Goal: Task Accomplishment & Management: Manage account settings

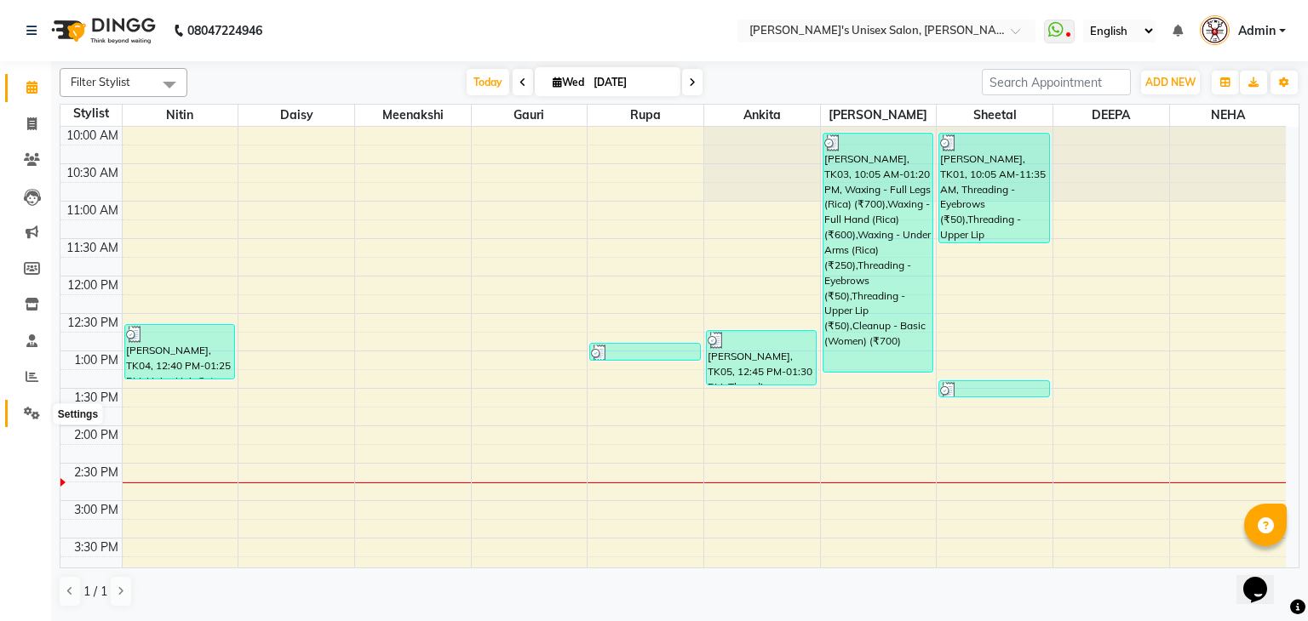
click at [34, 407] on icon at bounding box center [32, 413] width 16 height 13
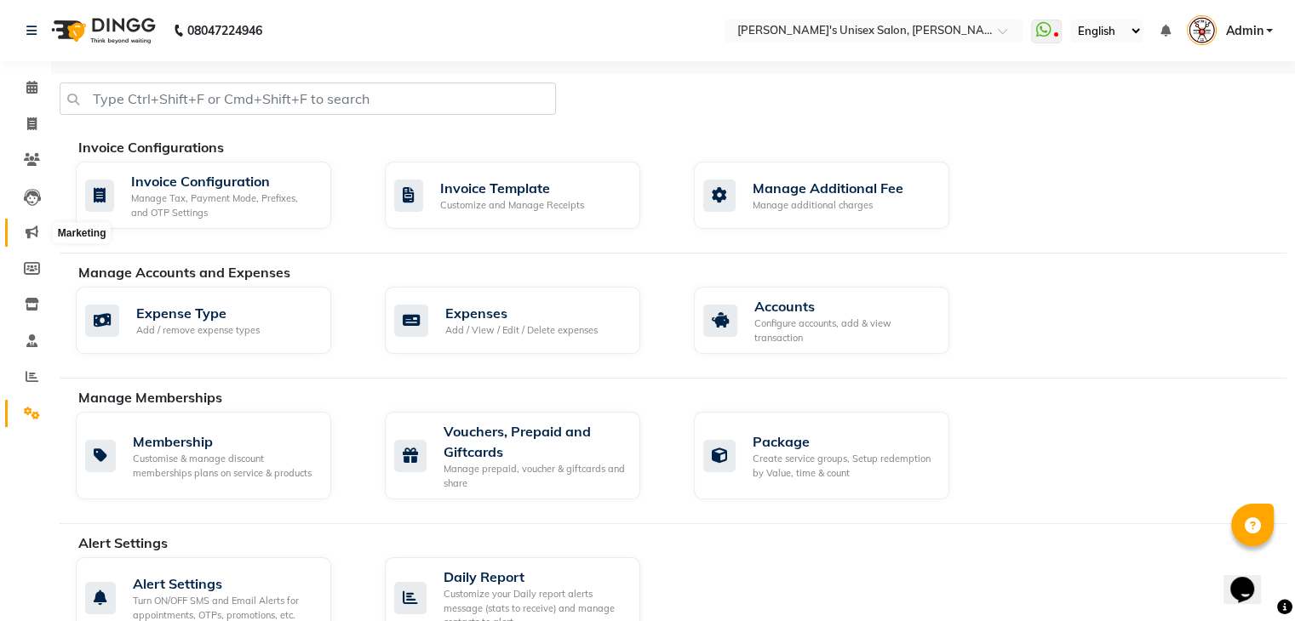
click at [33, 233] on icon at bounding box center [32, 232] width 13 height 13
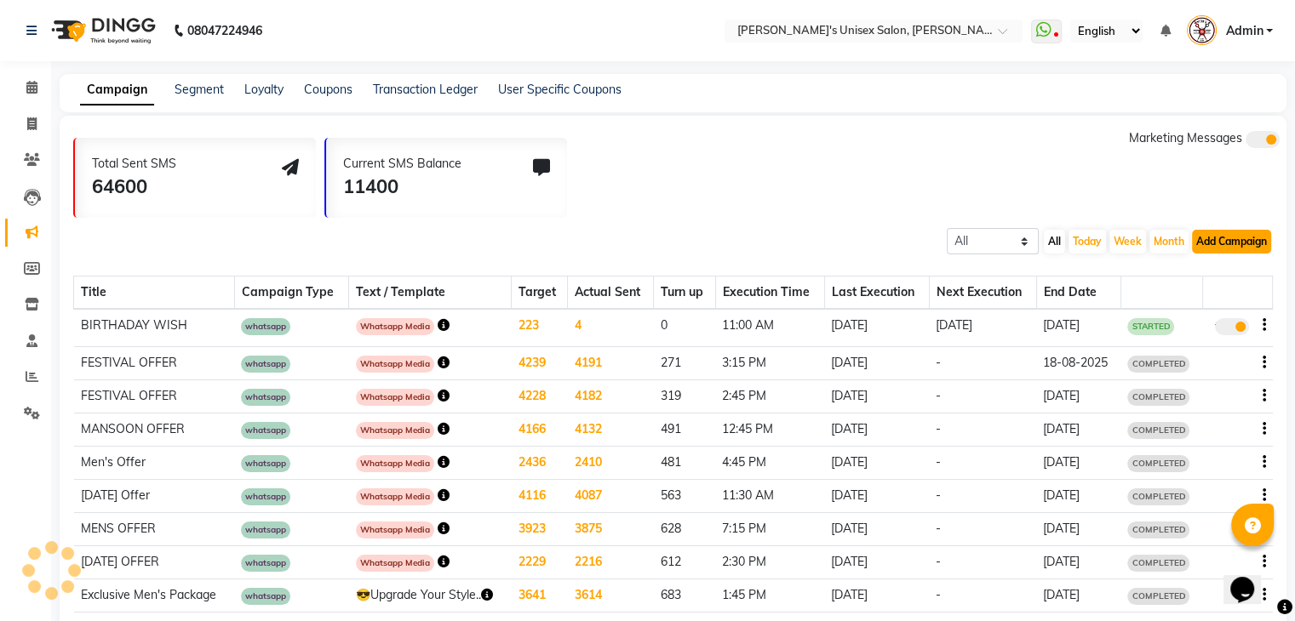
click at [1222, 243] on button "Add Campaign" at bounding box center [1231, 242] width 79 height 24
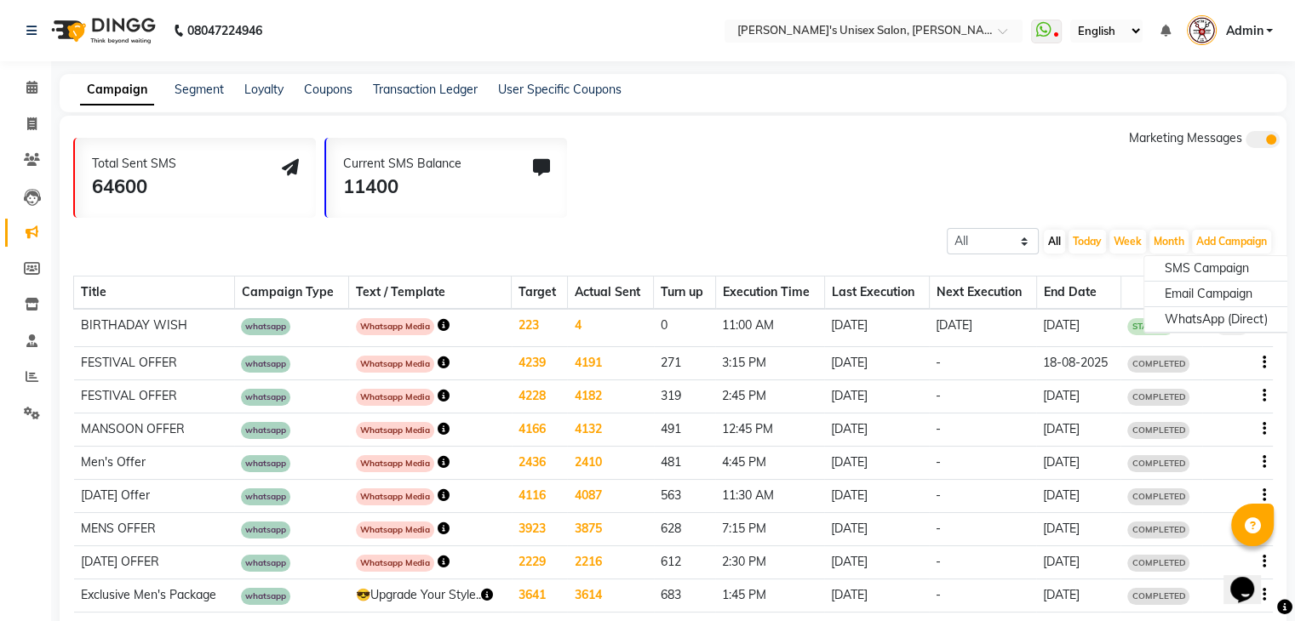
click at [439, 363] on icon "button" at bounding box center [444, 363] width 12 height 12
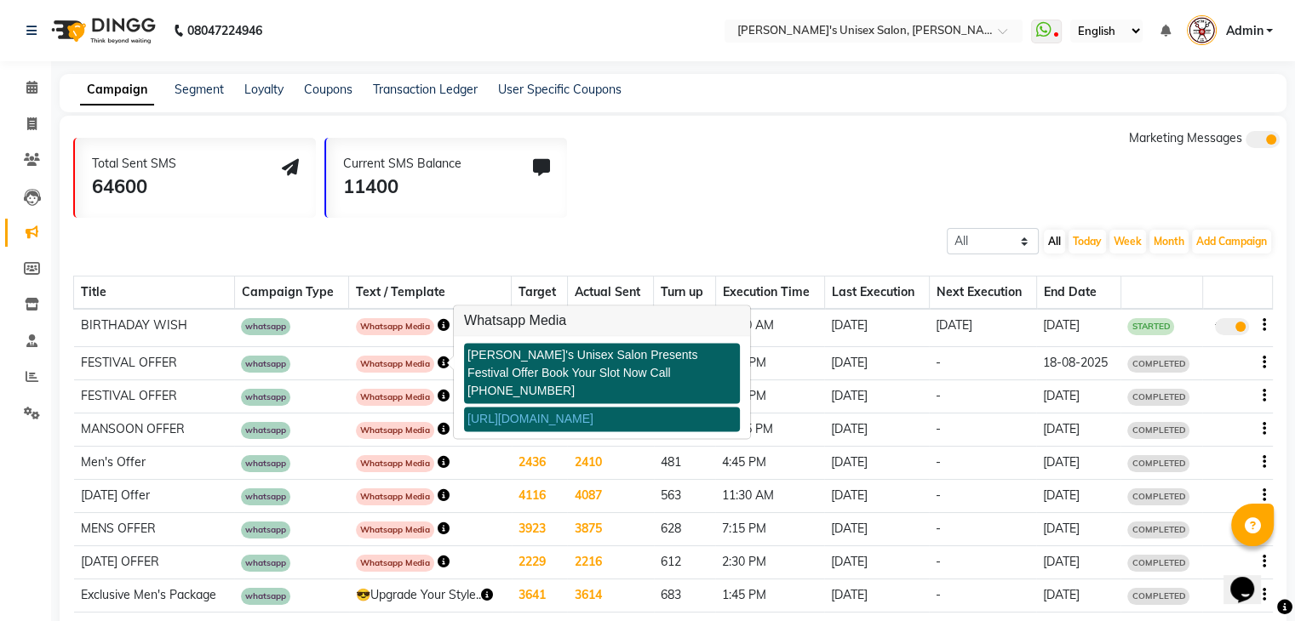
click at [528, 413] on link "[URL][DOMAIN_NAME]" at bounding box center [530, 420] width 126 height 14
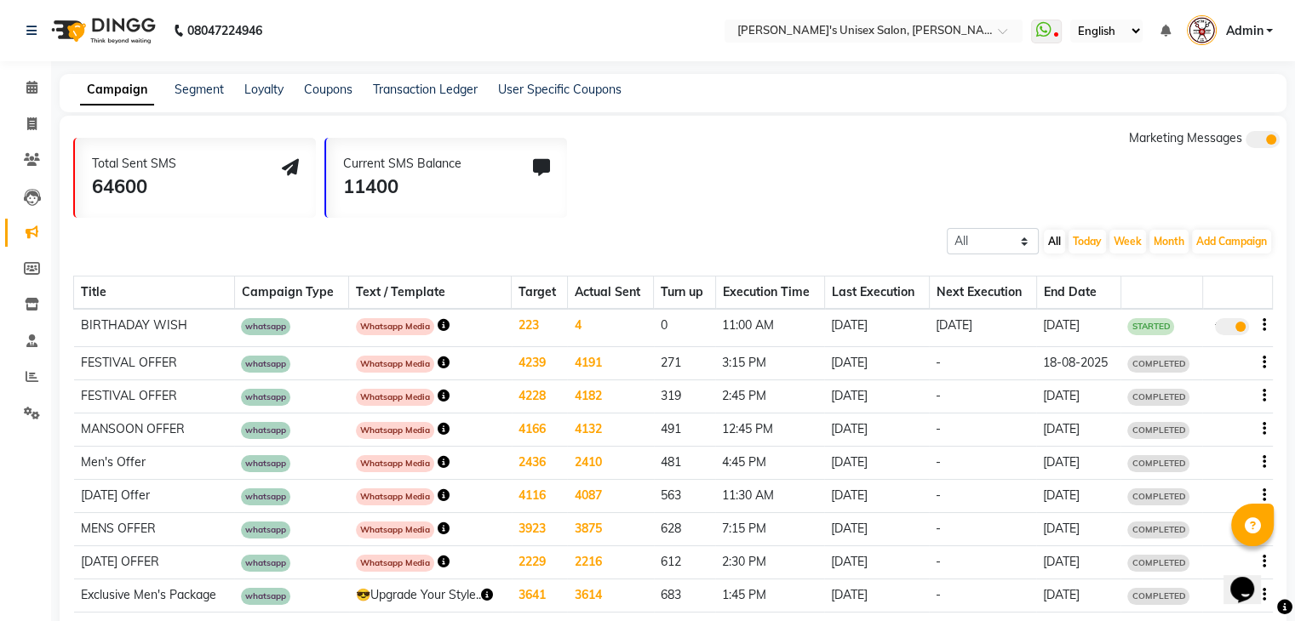
click at [438, 363] on icon "button" at bounding box center [444, 363] width 12 height 12
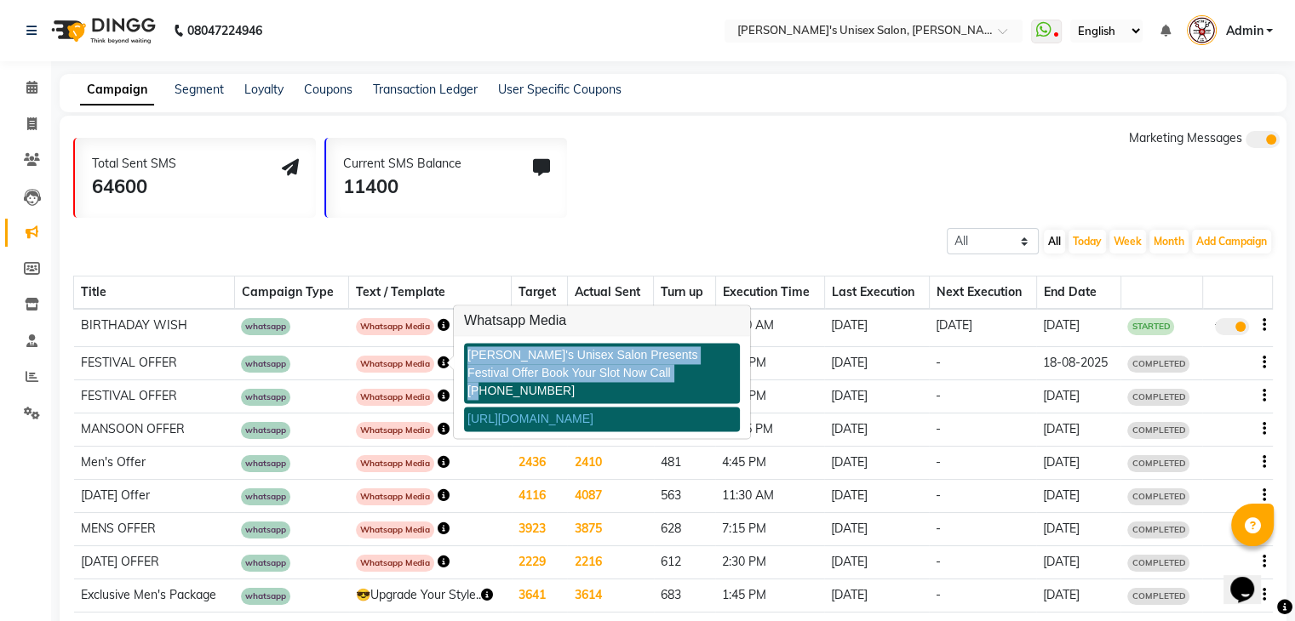
copy div "[PERSON_NAME]'s Unisex Salon Presents Festival Offer Book Your Slot Now Call [P…"
drag, startPoint x: 468, startPoint y: 355, endPoint x: 642, endPoint y: 377, distance: 175.1
click at [642, 377] on div "[PERSON_NAME]'s Unisex Salon Presents Festival Offer Book Your Slot Now Call [P…" at bounding box center [602, 374] width 276 height 60
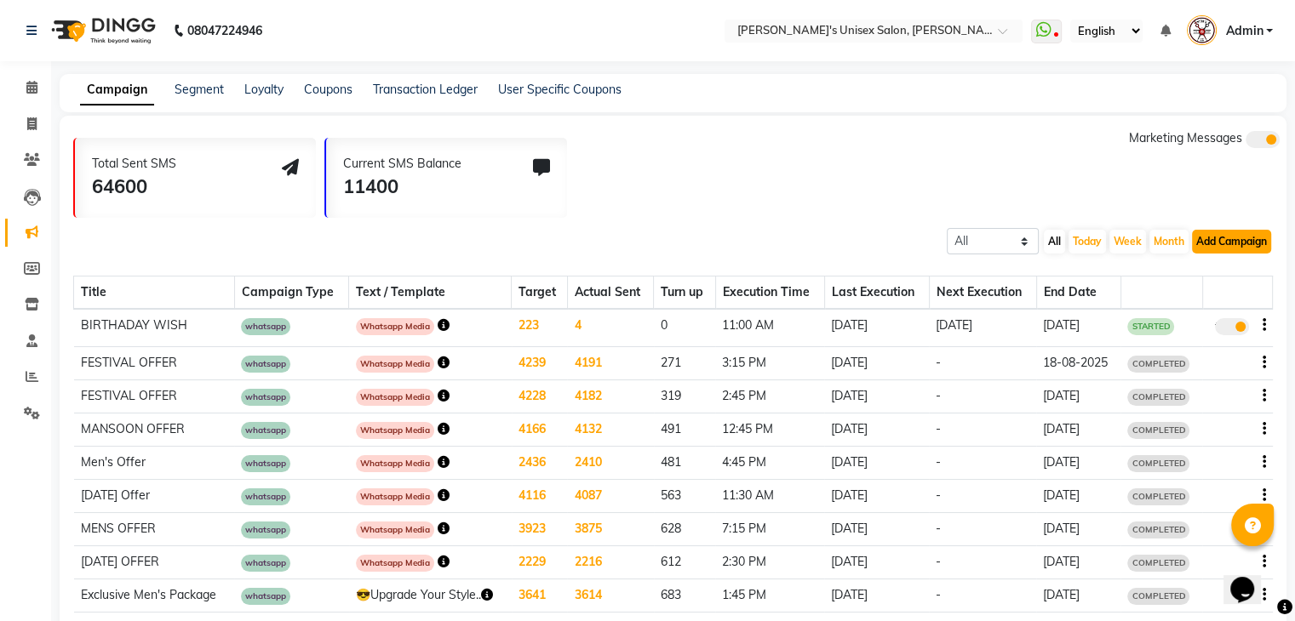
click at [1224, 244] on button "Add Campaign" at bounding box center [1231, 242] width 79 height 24
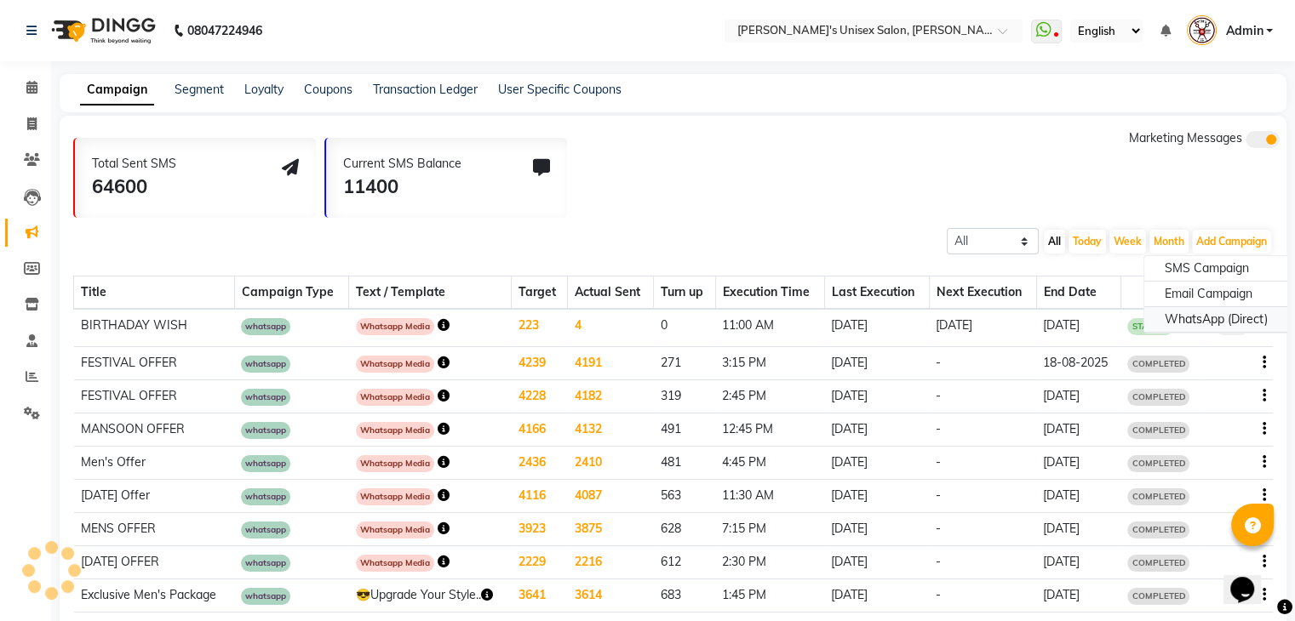
click at [1171, 312] on div "WhatsApp (Direct)" at bounding box center [1216, 320] width 144 height 26
select select "2"
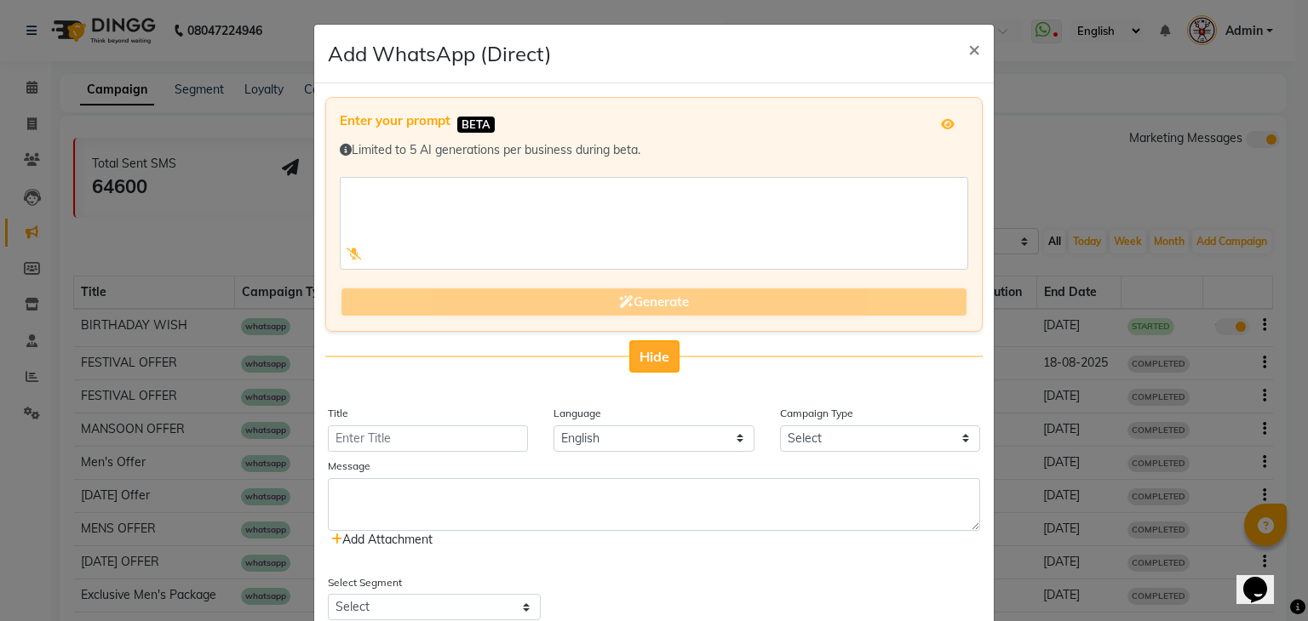
click at [641, 343] on button "Hide" at bounding box center [654, 356] width 50 height 32
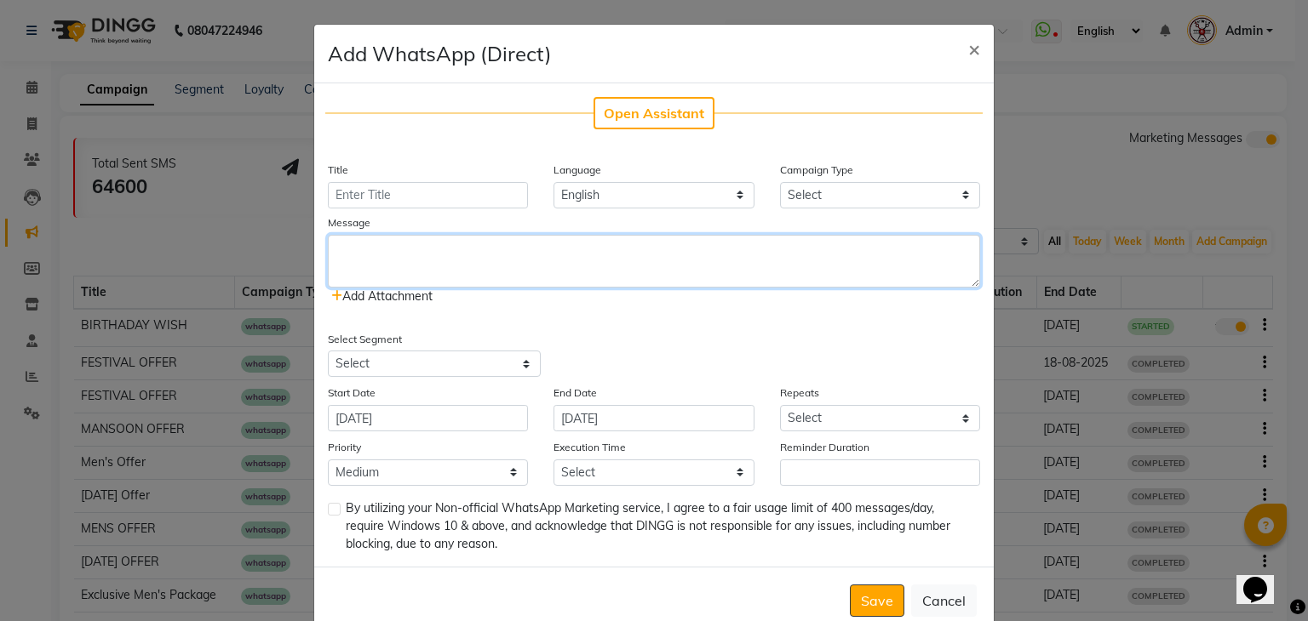
click at [495, 257] on textarea at bounding box center [654, 261] width 652 height 53
paste textarea "[PERSON_NAME]'s Unisex Salon Presents Festival Offer Book Your Slot Now Call [P…"
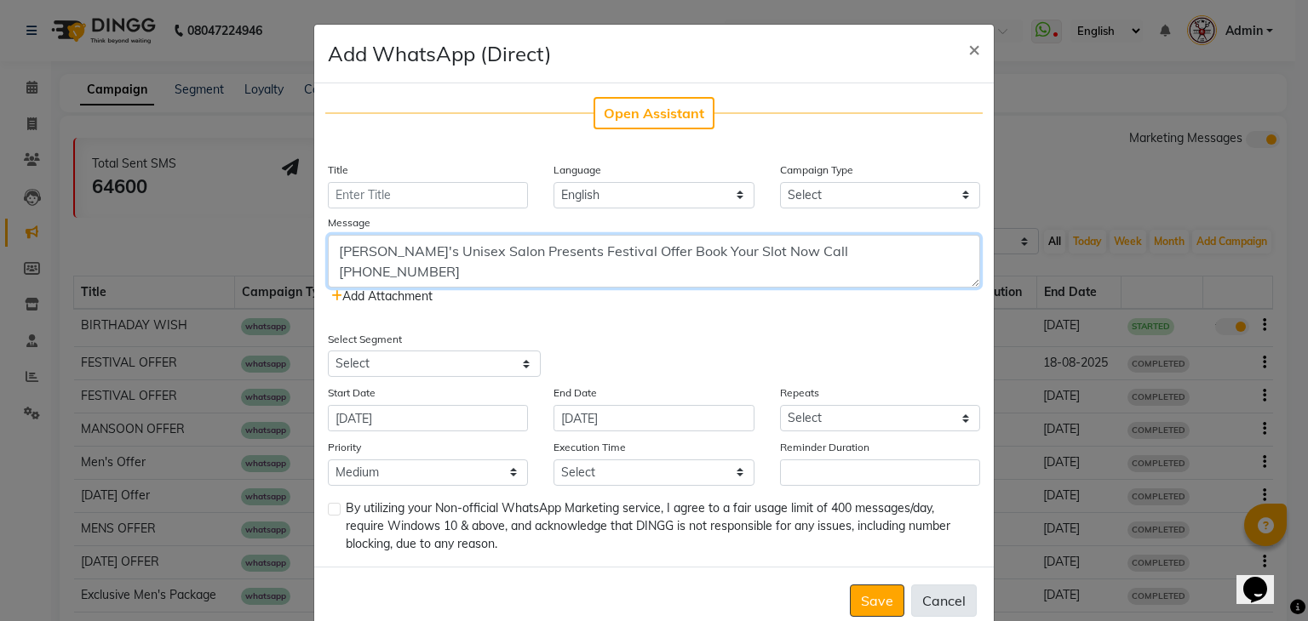
type textarea "[PERSON_NAME]'s Unisex Salon Presents Festival Offer Book Your Slot Now Call [P…"
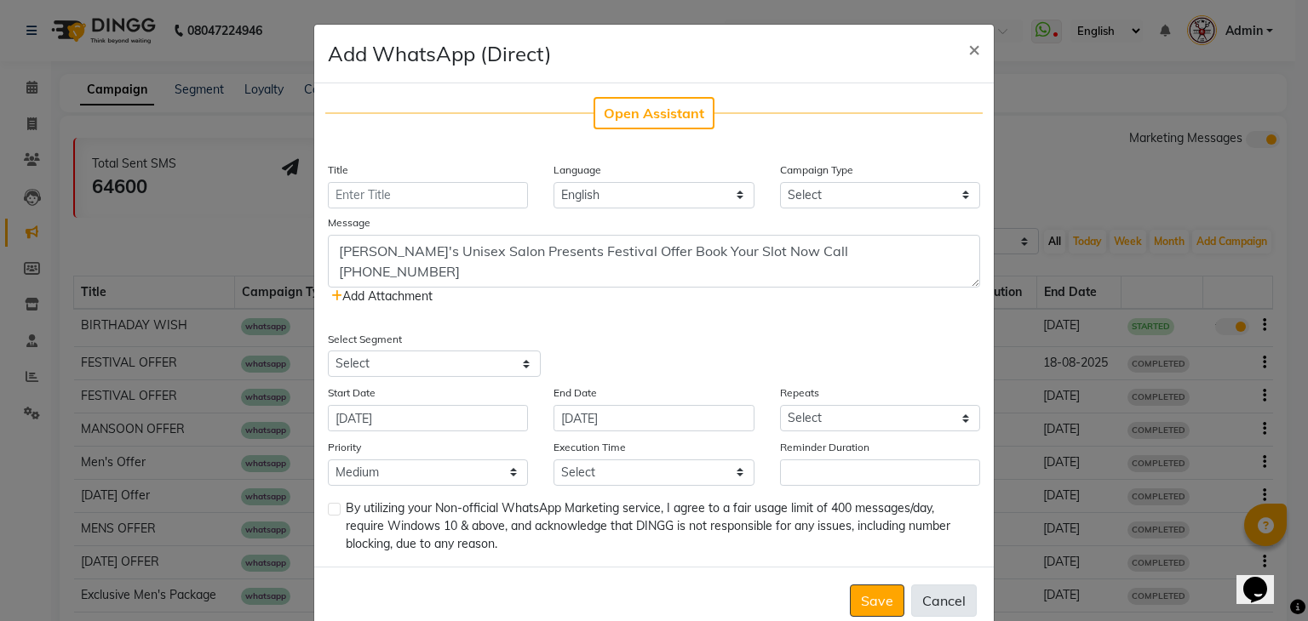
click at [928, 594] on button "Cancel" at bounding box center [944, 601] width 66 height 32
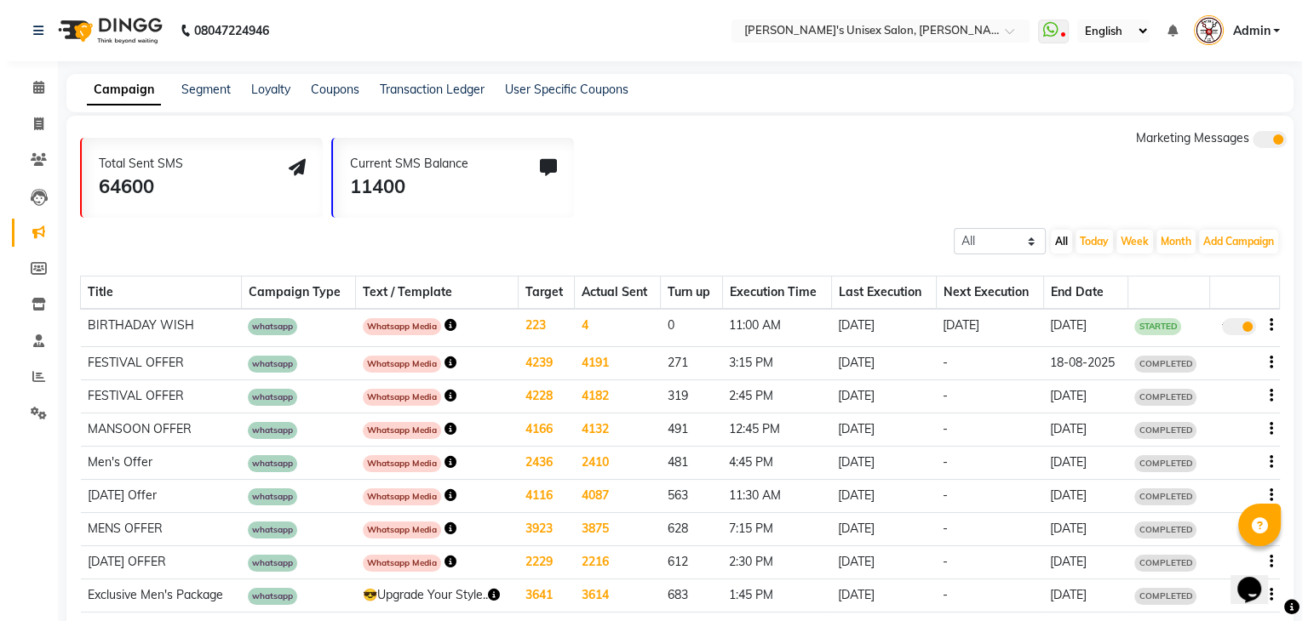
scroll to position [102, 0]
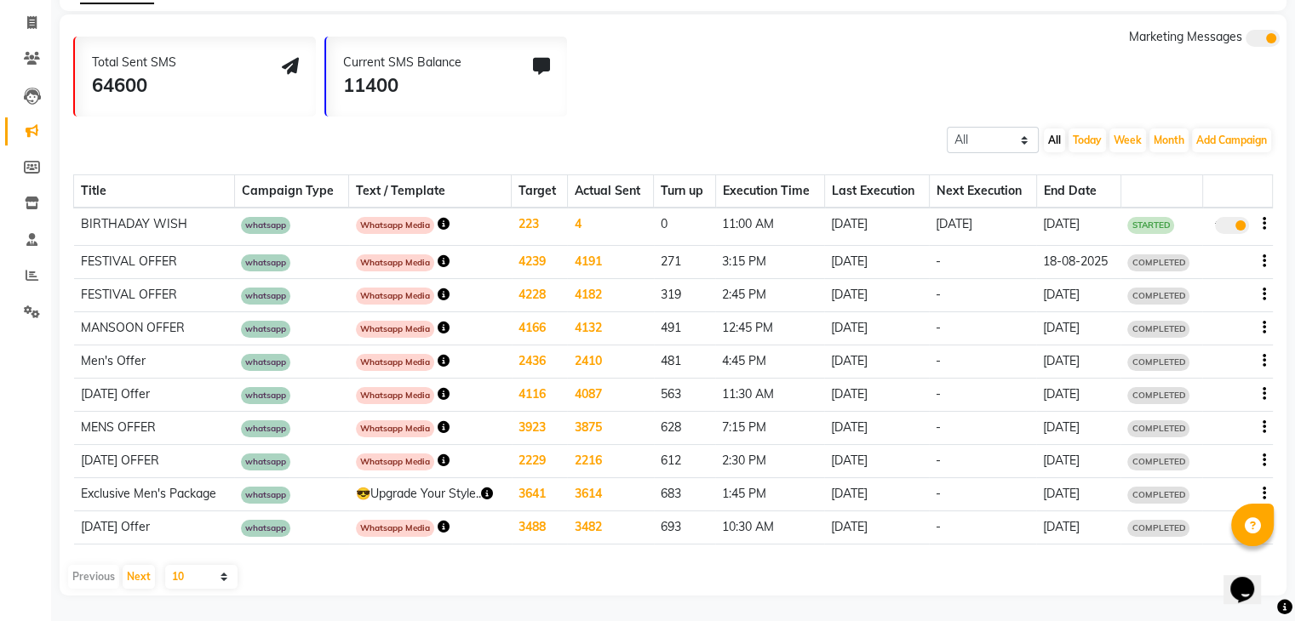
click at [438, 525] on icon "button" at bounding box center [444, 527] width 12 height 12
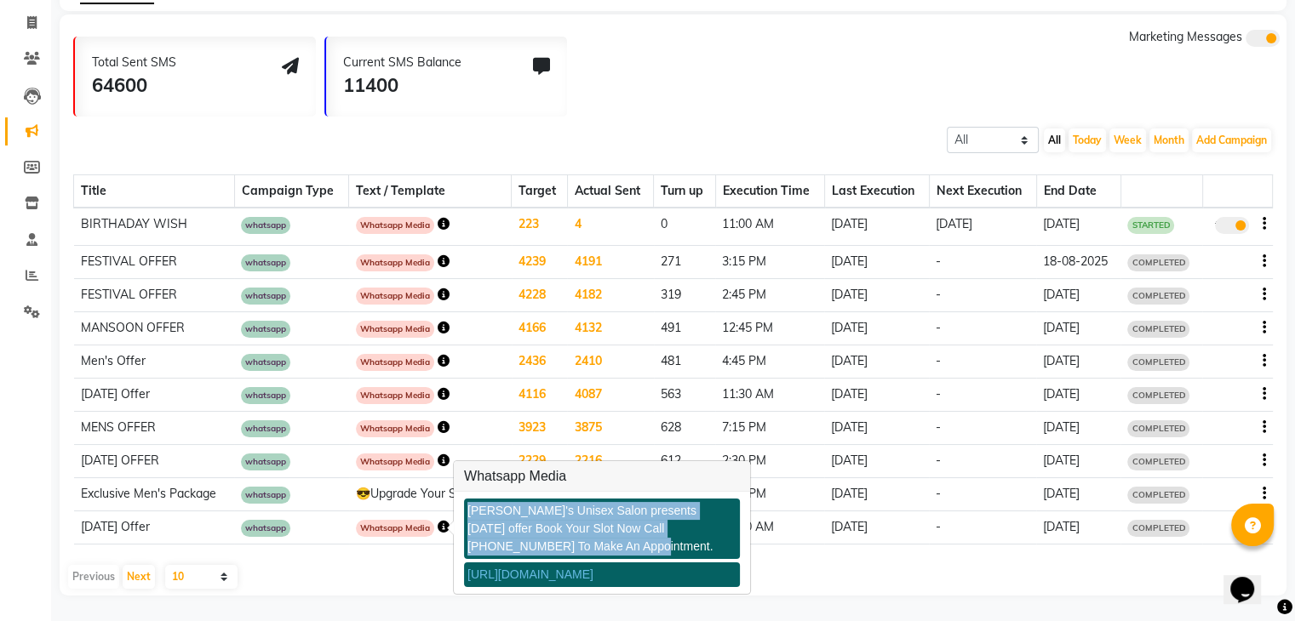
copy div "[PERSON_NAME]'s Unisex Salon presents [DATE] offer Book Your Slot Now Call [PHO…"
drag, startPoint x: 470, startPoint y: 510, endPoint x: 535, endPoint y: 552, distance: 78.2
click at [535, 552] on div "[PERSON_NAME]'s Unisex Salon presents [DATE] offer Book Your Slot Now Call [PHO…" at bounding box center [602, 529] width 276 height 60
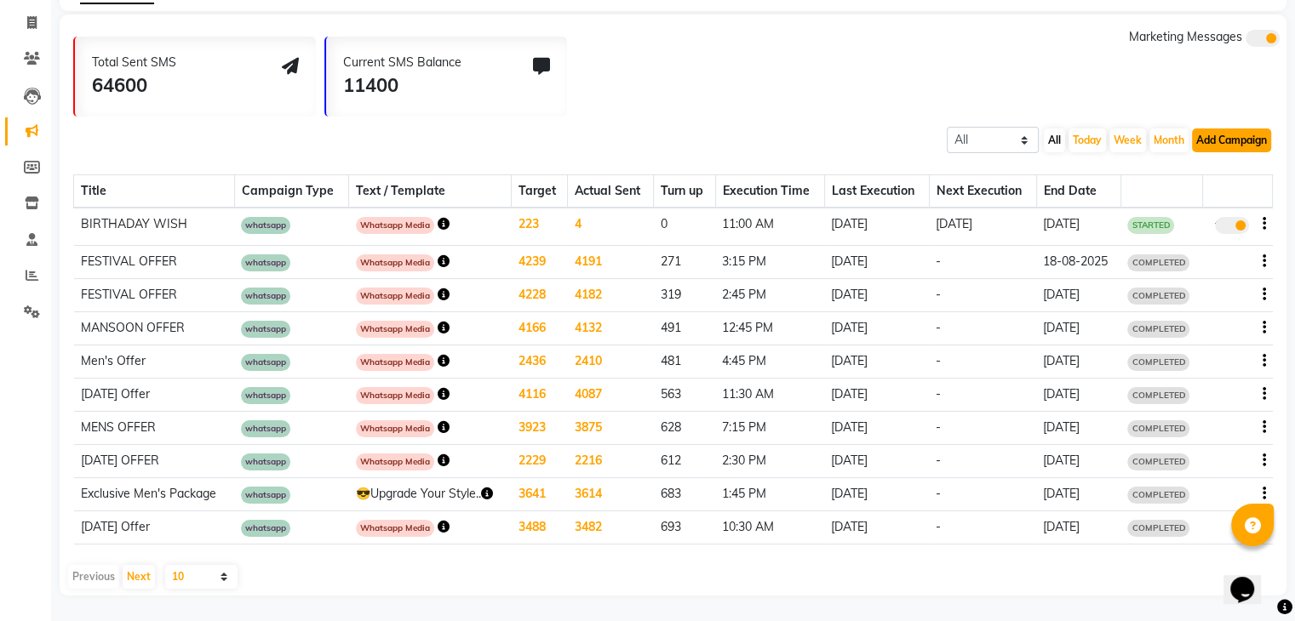
click at [1210, 149] on button "Add Campaign" at bounding box center [1231, 141] width 79 height 24
click at [1186, 220] on div "WhatsApp (Direct)" at bounding box center [1216, 219] width 144 height 26
select select "2"
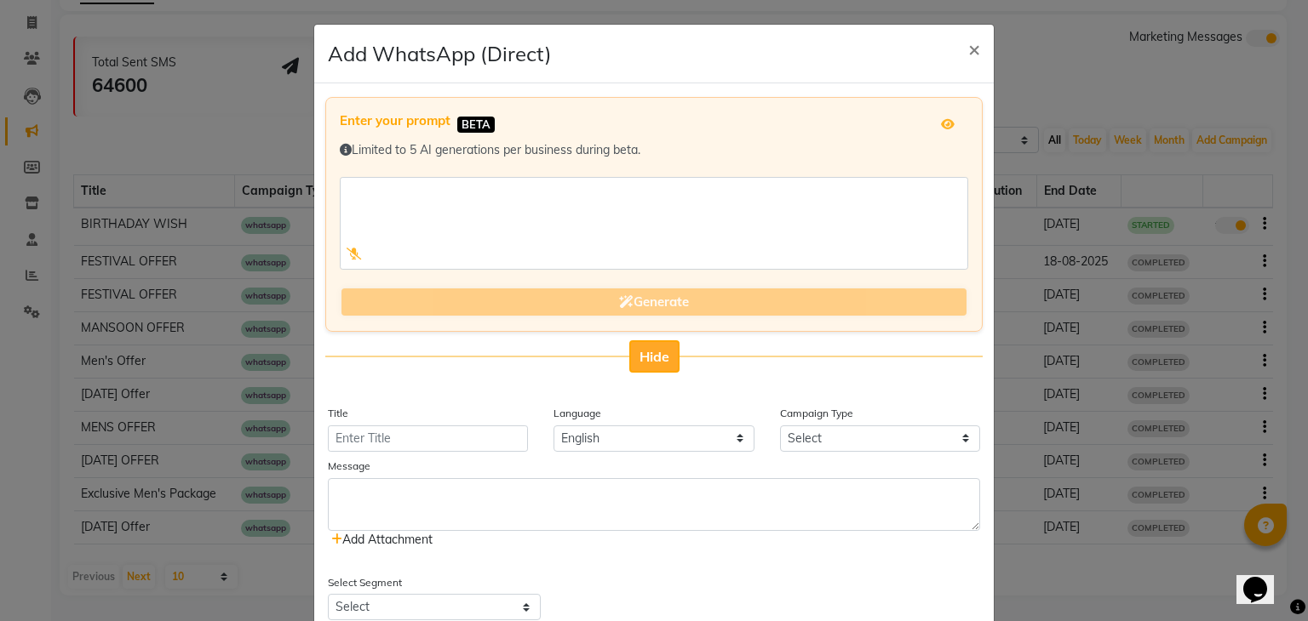
click at [644, 348] on span "Hide" at bounding box center [654, 356] width 30 height 17
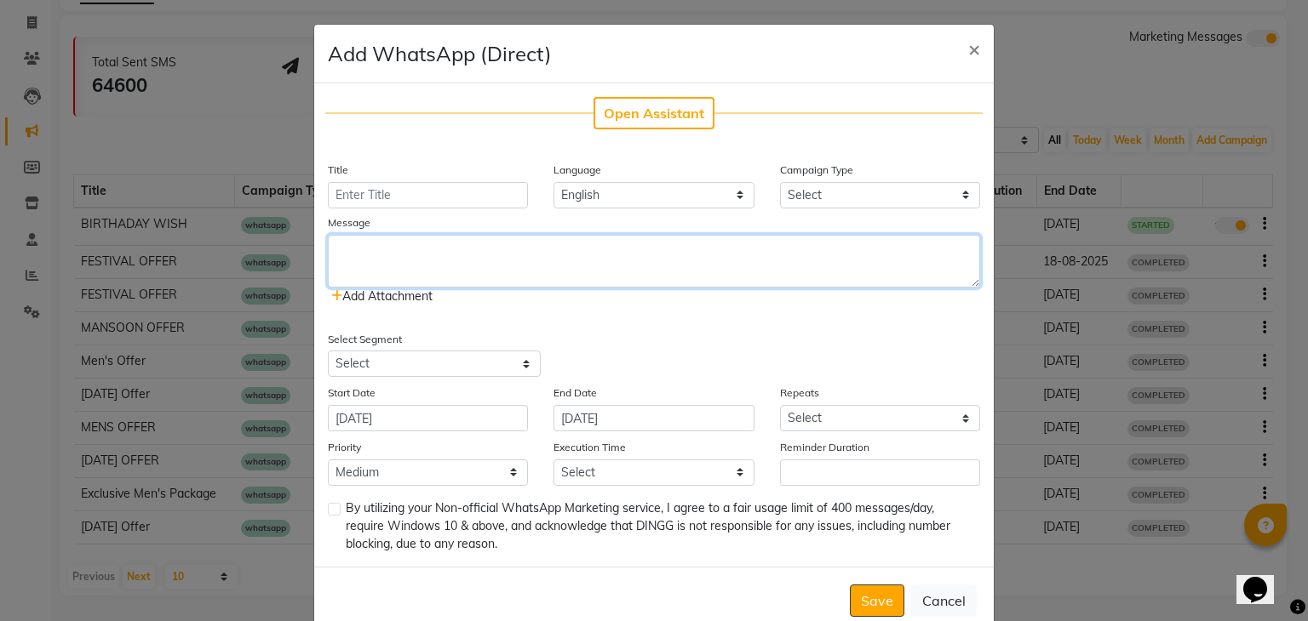
click at [512, 253] on textarea at bounding box center [654, 261] width 652 height 53
paste textarea "[PERSON_NAME]'s Unisex Salon presents [DATE] offer Book Your Slot Now Call [PHO…"
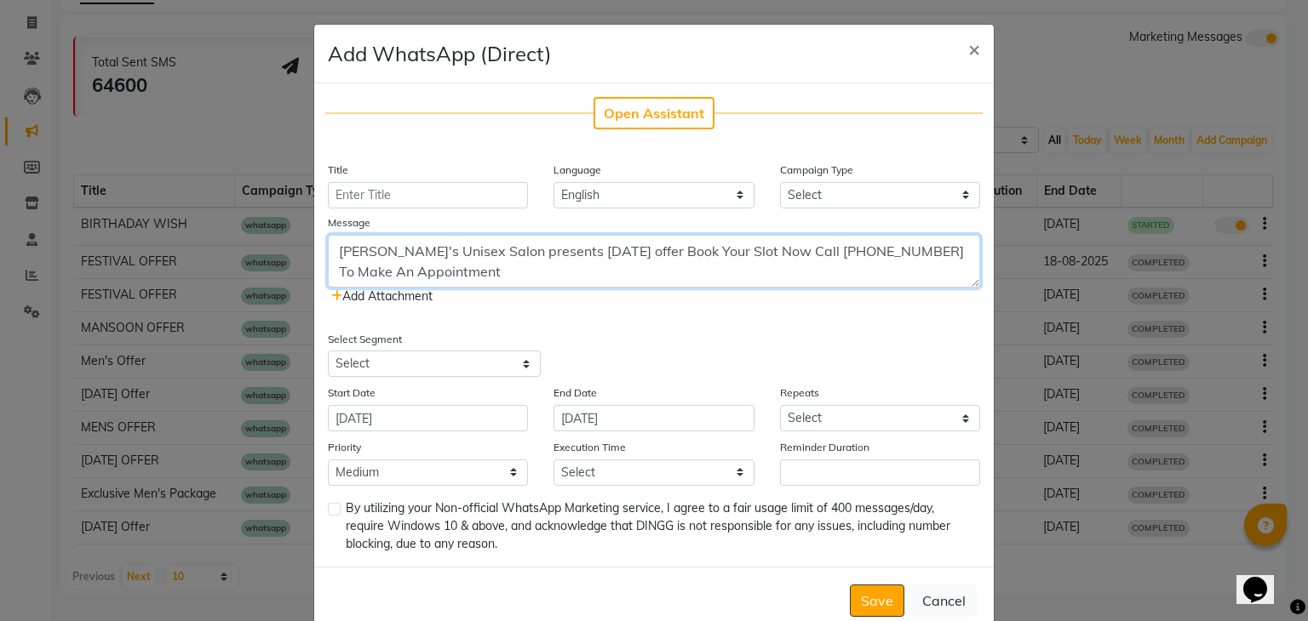
click at [603, 251] on textarea "[PERSON_NAME]'s Unisex Salon presents [DATE] offer Book Your Slot Now Call [PHO…" at bounding box center [654, 261] width 652 height 53
type textarea "[PERSON_NAME]'s Unisex Salon presents festival offer Book Your Slot Now Call [P…"
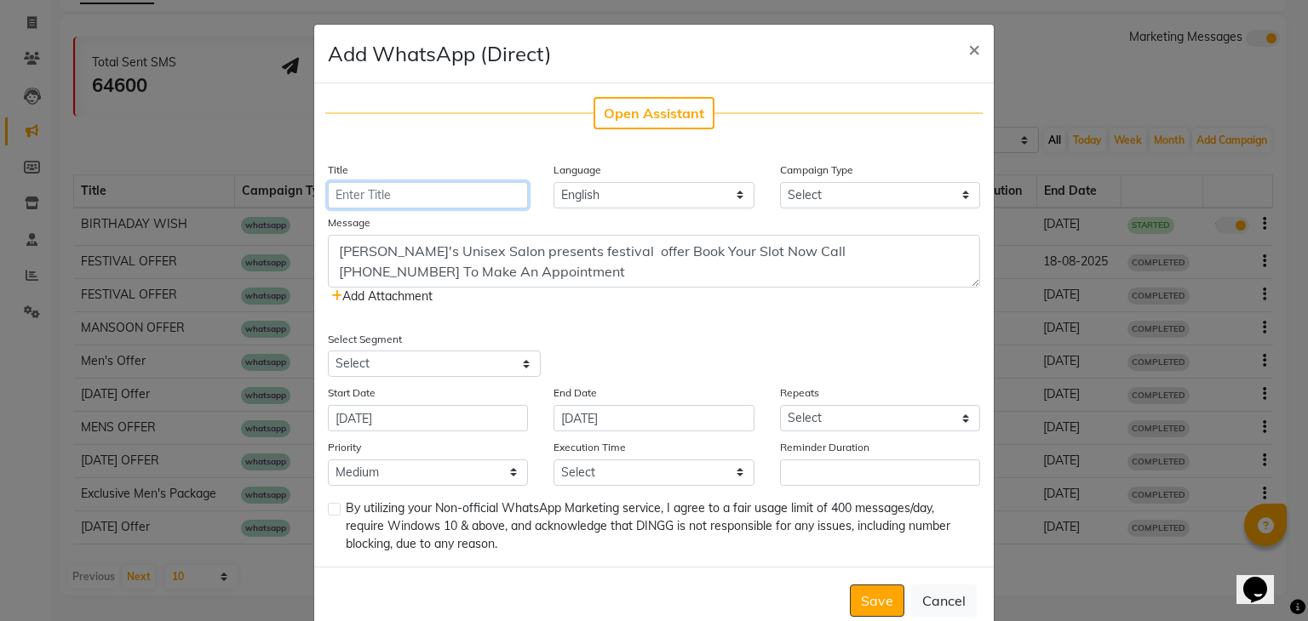
click at [434, 195] on input "Title" at bounding box center [428, 195] width 200 height 26
type input "FESTIVAL OFFER-2"
click at [396, 295] on span "Add Attachment" at bounding box center [381, 296] width 101 height 15
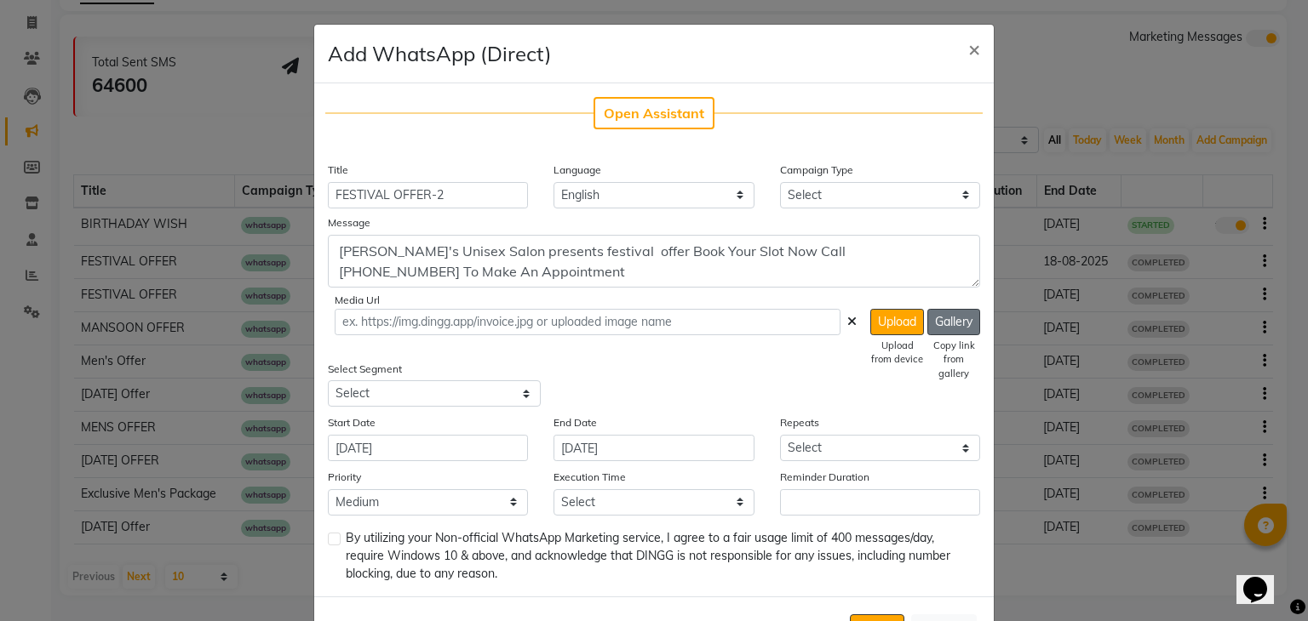
click at [961, 320] on button "Gallery" at bounding box center [953, 322] width 53 height 26
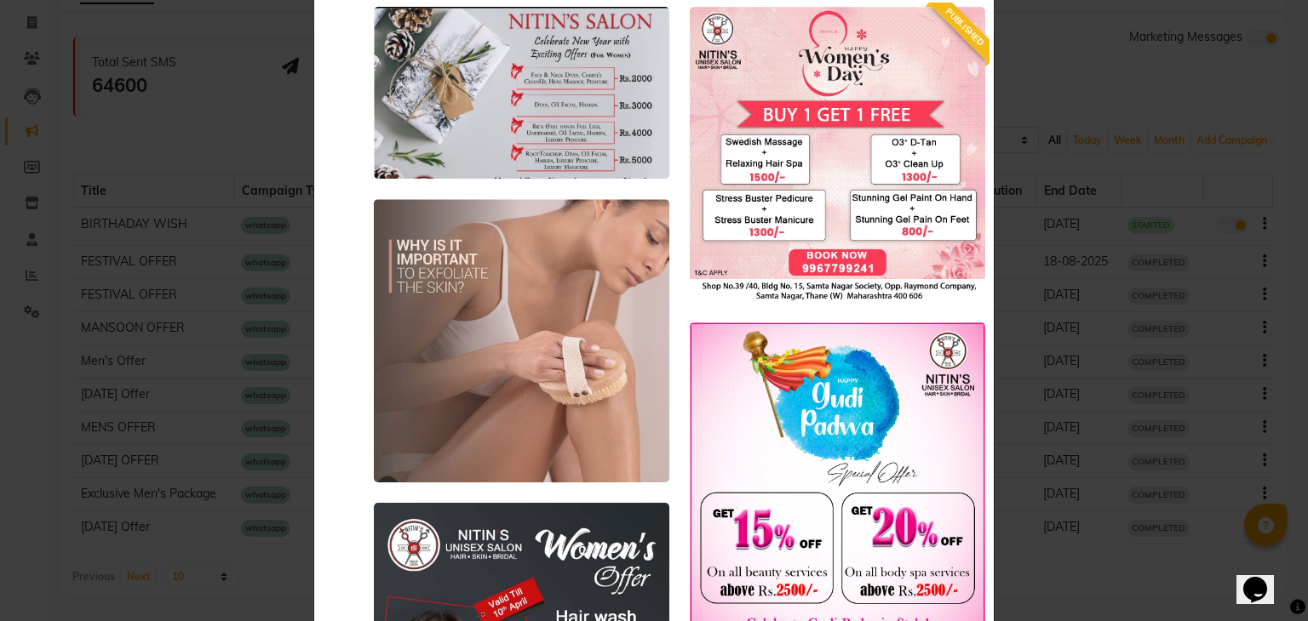
scroll to position [0, 0]
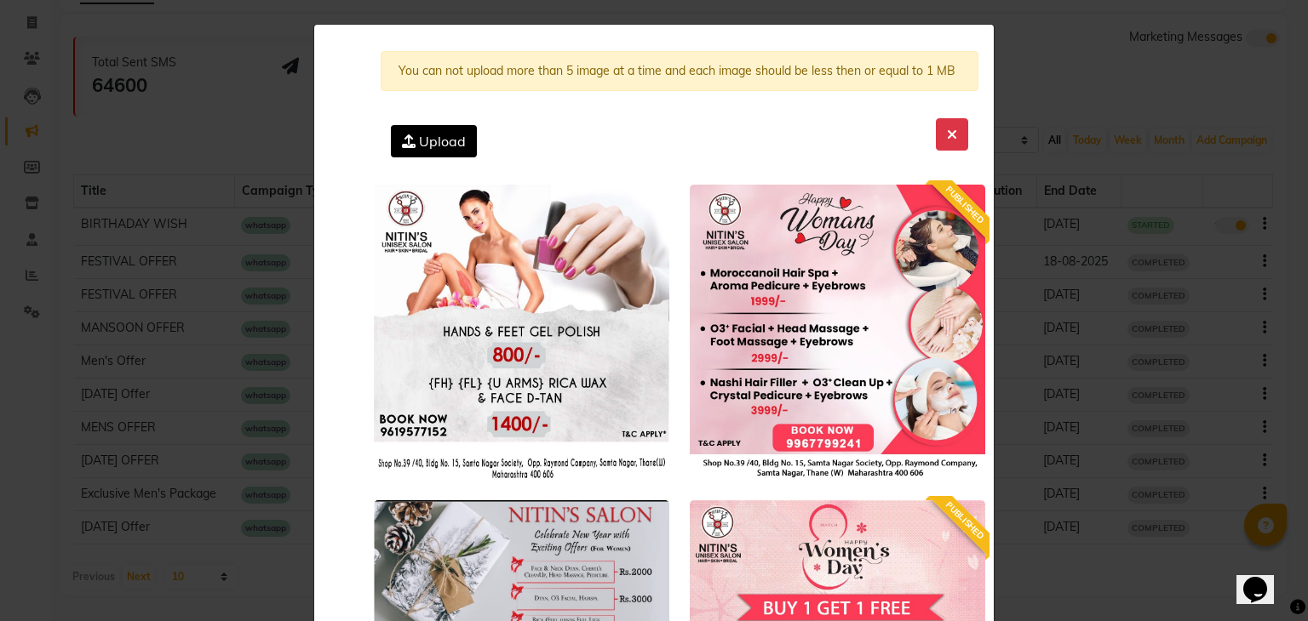
click at [419, 139] on span "Upload" at bounding box center [442, 141] width 47 height 17
click at [0, 0] on input "Upload" at bounding box center [0, 0] width 0 height 0
click at [948, 131] on icon at bounding box center [952, 135] width 10 height 14
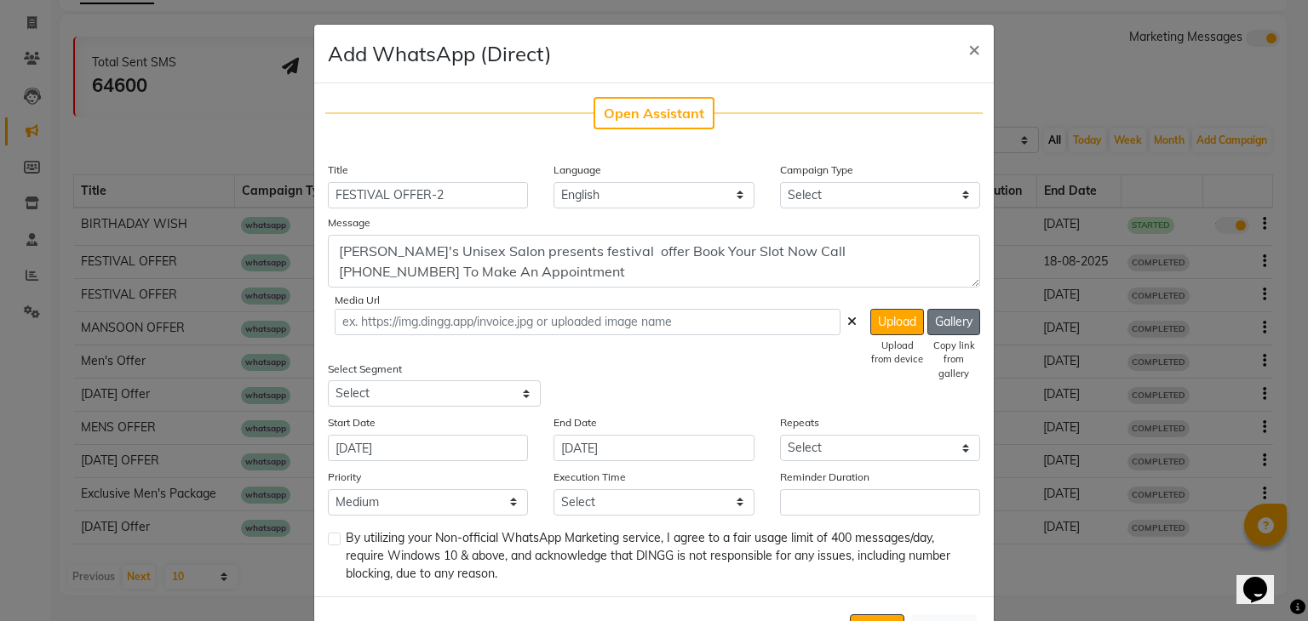
click at [948, 325] on button "Gallery" at bounding box center [953, 322] width 53 height 26
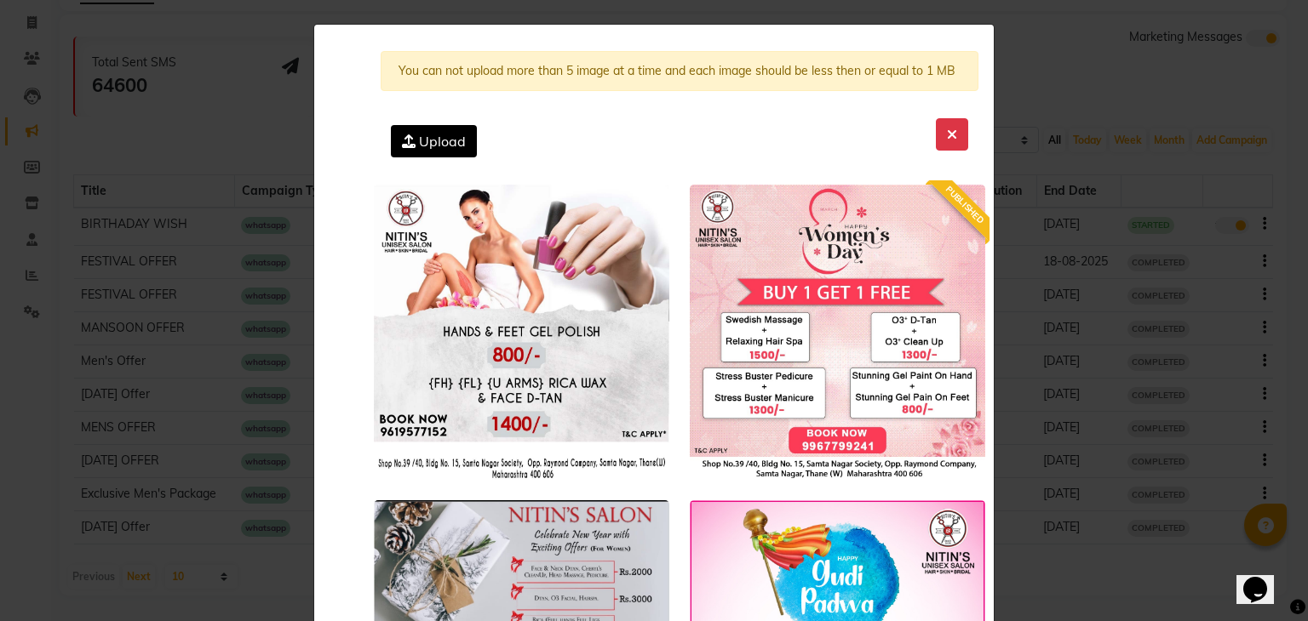
drag, startPoint x: 421, startPoint y: 120, endPoint x: 421, endPoint y: 159, distance: 39.2
click at [421, 159] on div "Upload" at bounding box center [680, 141] width 598 height 46
click at [427, 142] on span "Upload" at bounding box center [442, 141] width 47 height 17
click at [0, 0] on input "Upload" at bounding box center [0, 0] width 0 height 0
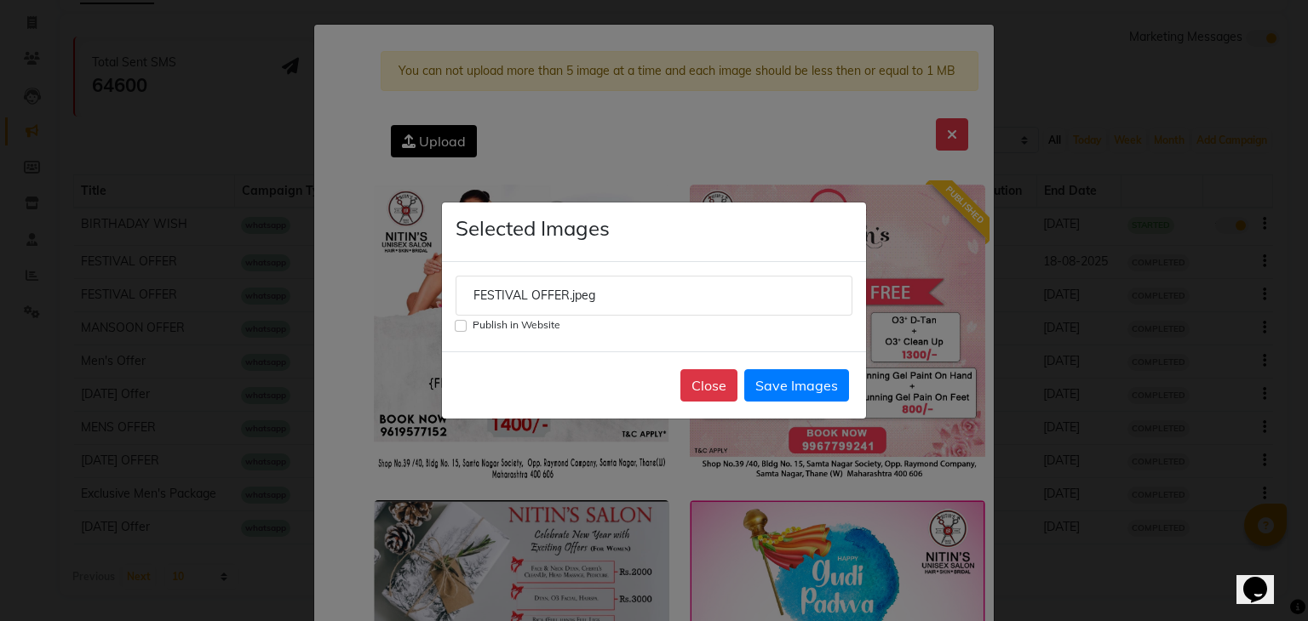
click at [457, 331] on input "Publish in Website" at bounding box center [461, 326] width 12 height 12
click at [799, 385] on button "Save Images" at bounding box center [796, 385] width 105 height 32
checkbox input "false"
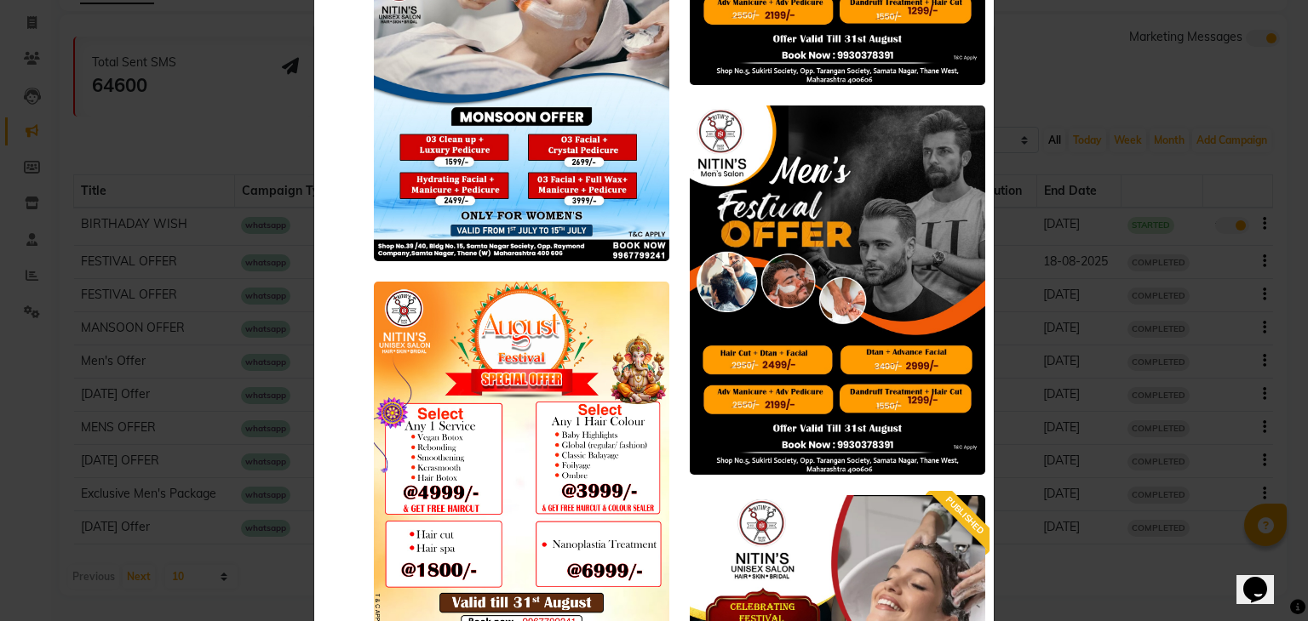
scroll to position [19081, 0]
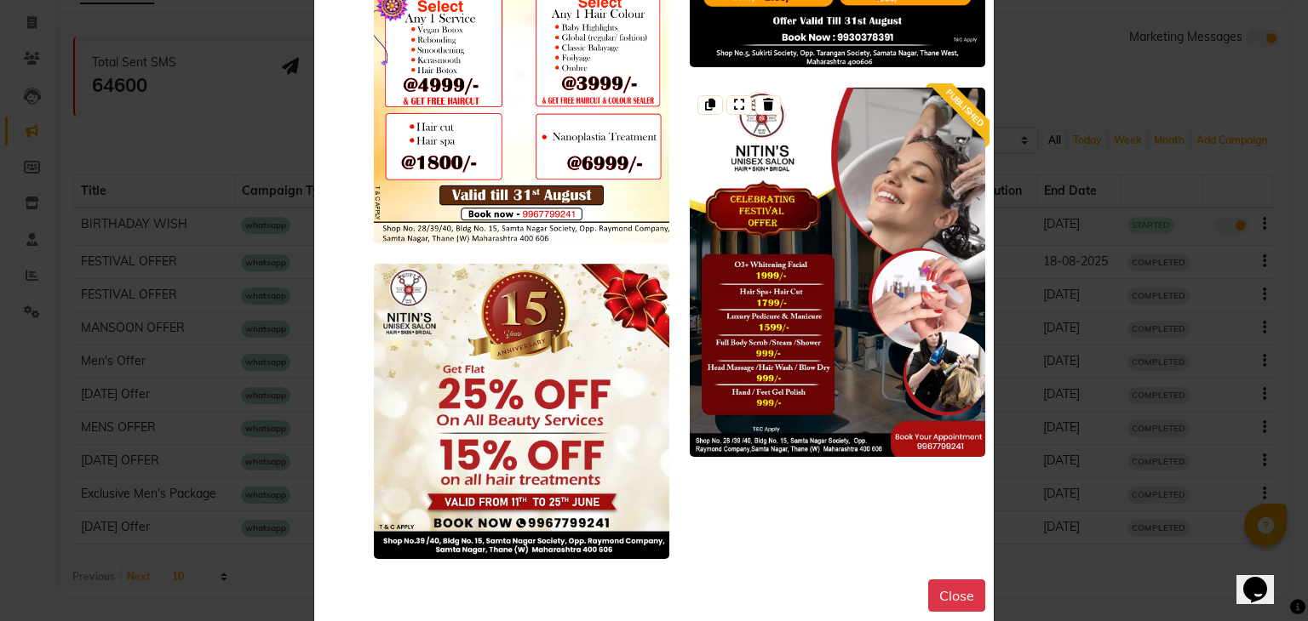
click at [808, 306] on img at bounding box center [837, 272] width 295 height 369
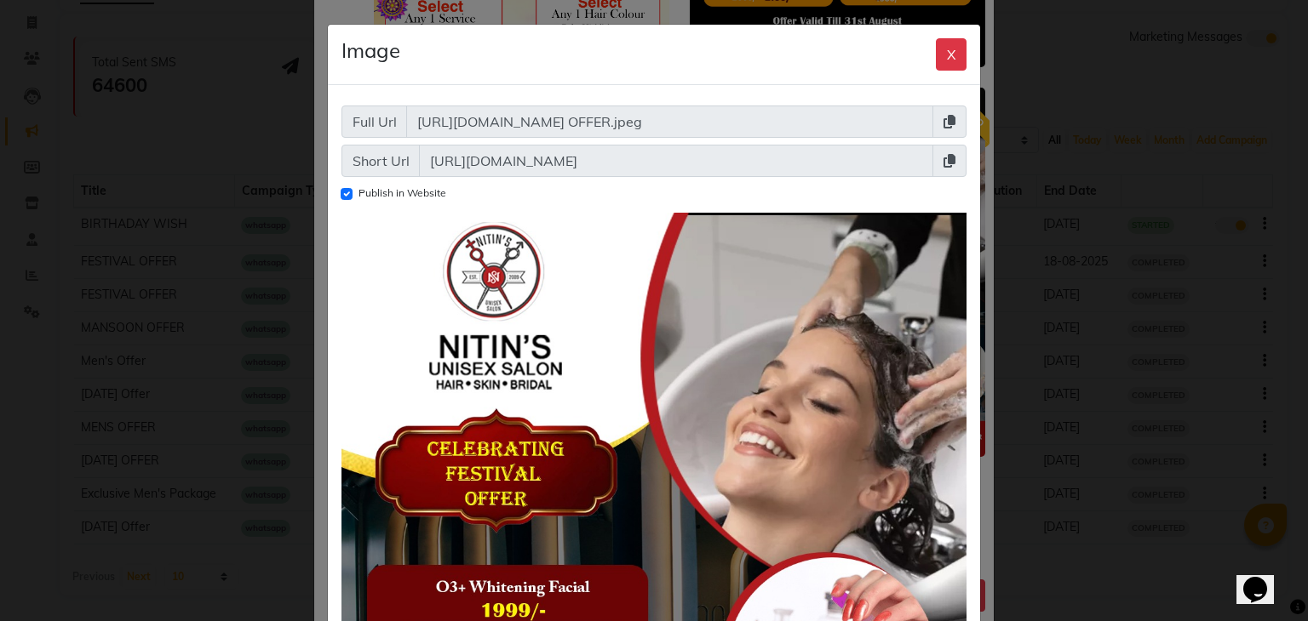
click at [943, 161] on icon at bounding box center [949, 161] width 12 height 14
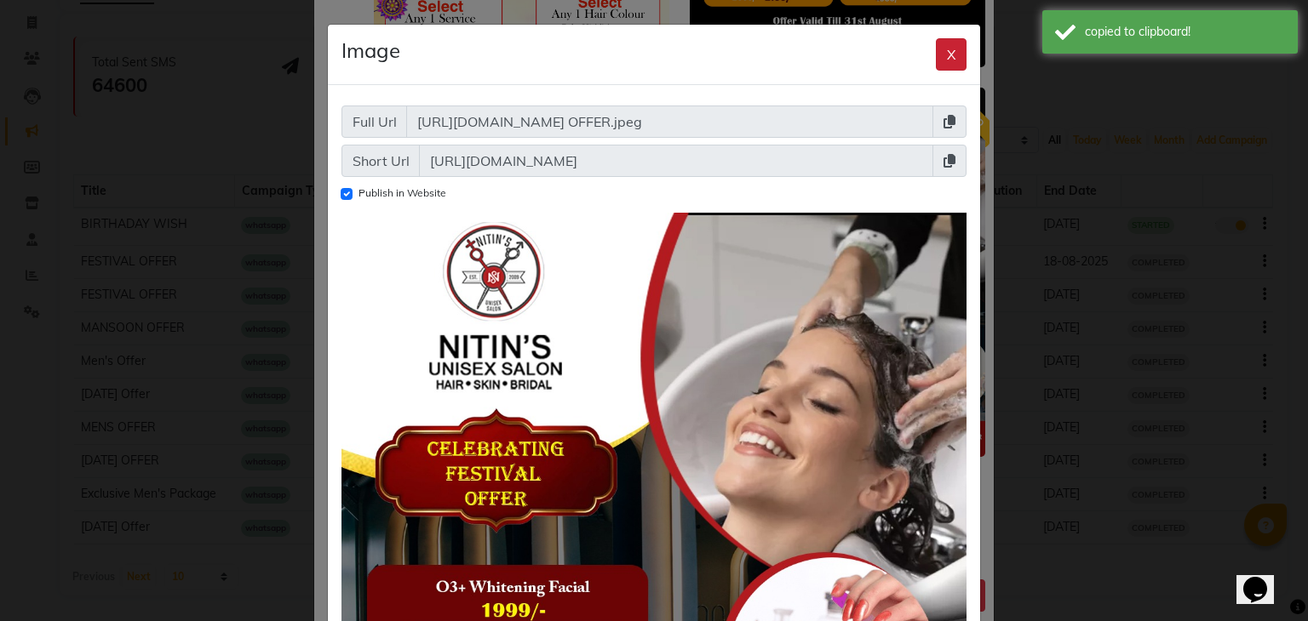
click at [947, 46] on button "X" at bounding box center [951, 54] width 31 height 32
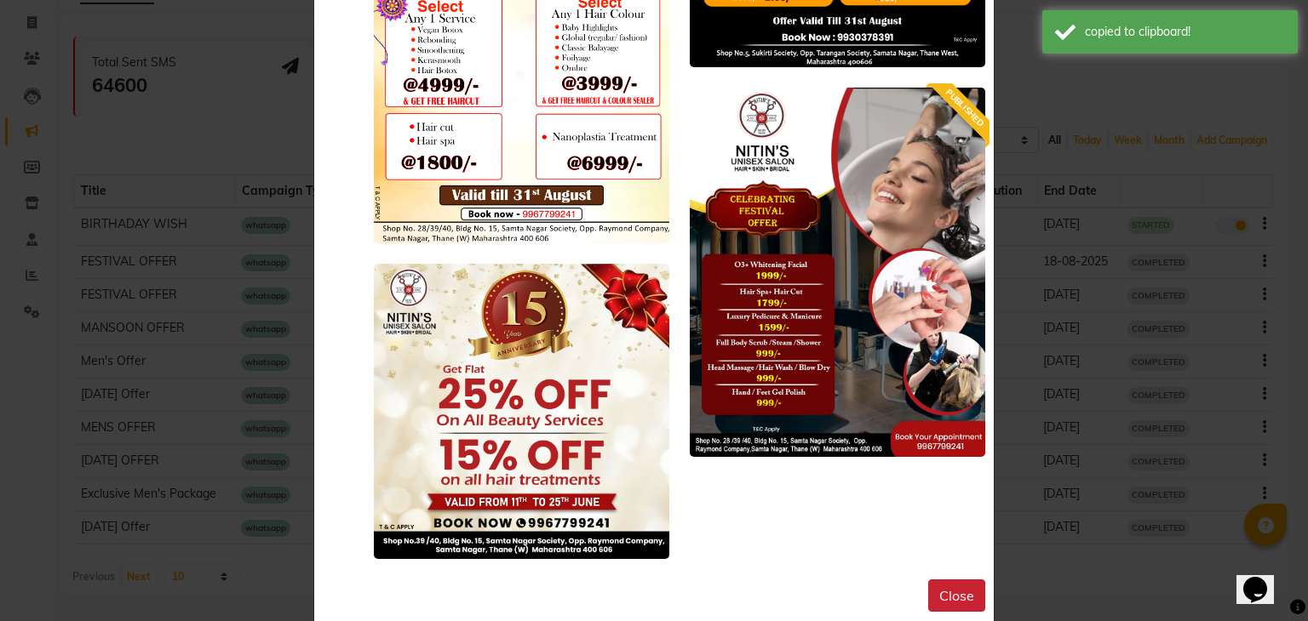
click at [945, 591] on button "Close" at bounding box center [956, 596] width 57 height 32
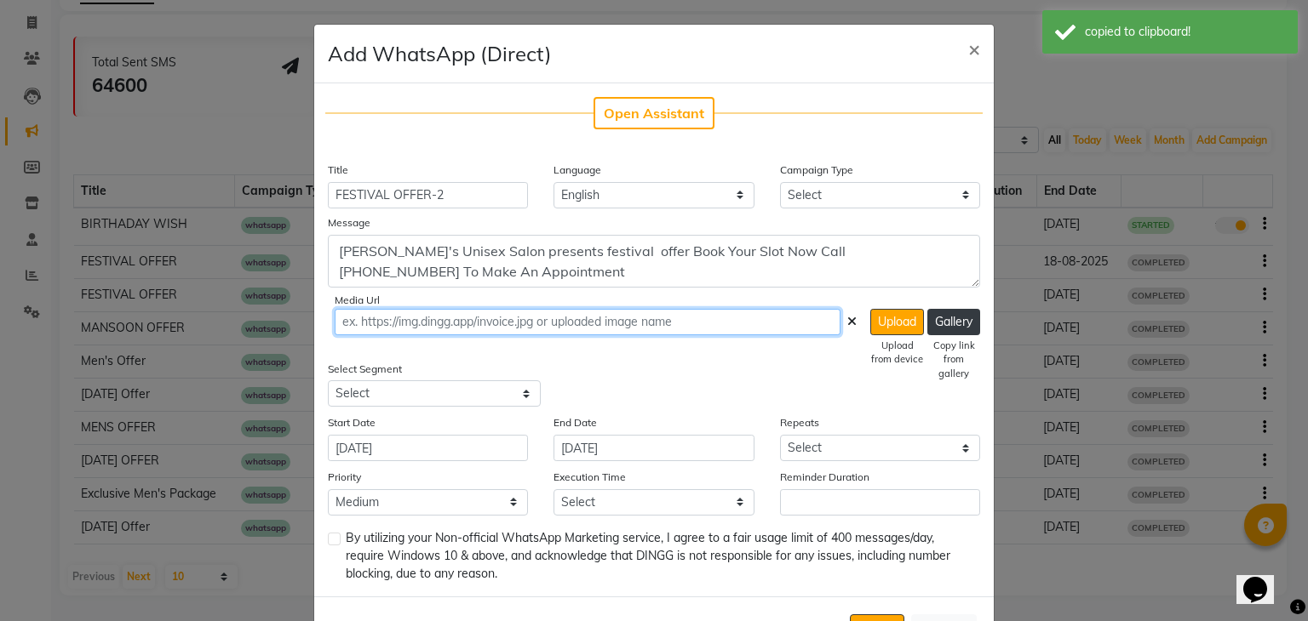
click at [657, 323] on input "text" at bounding box center [588, 322] width 506 height 26
paste input "[URL][DOMAIN_NAME]"
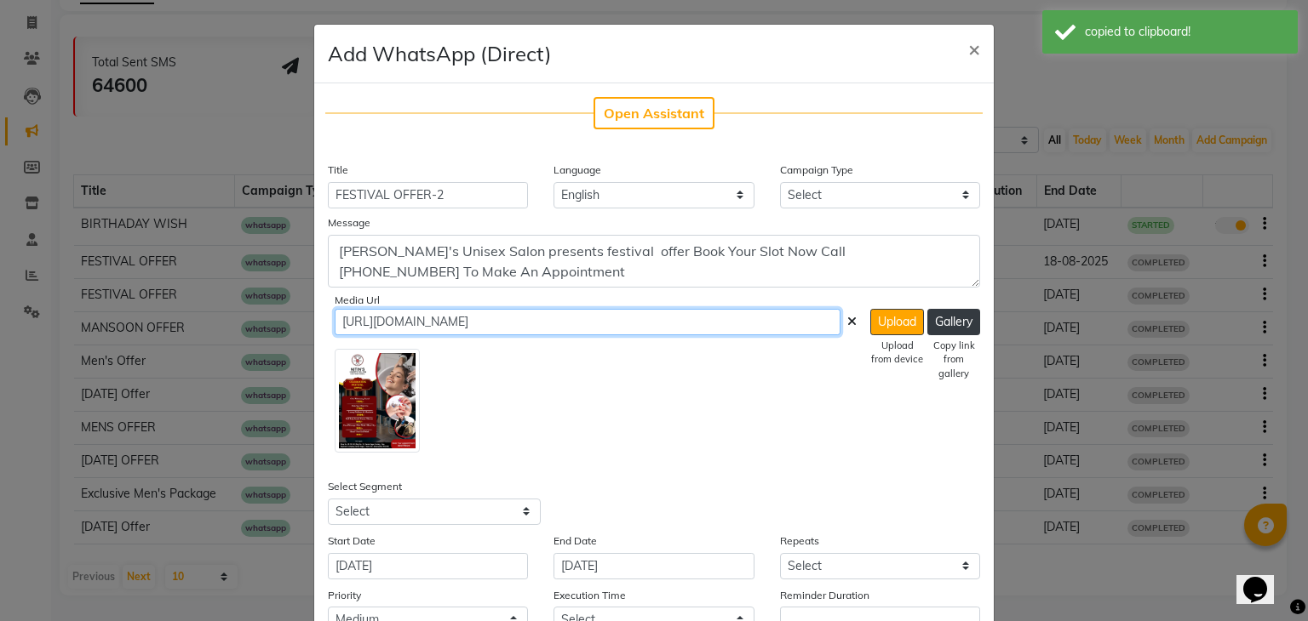
scroll to position [187, 0]
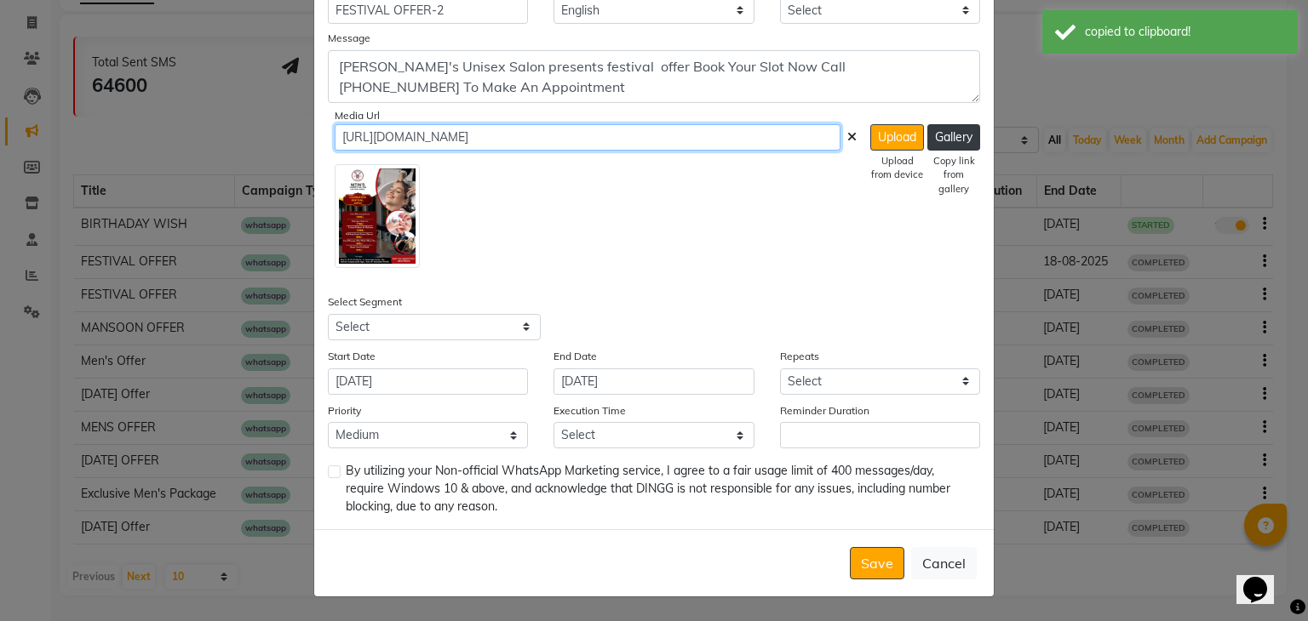
type input "[URL][DOMAIN_NAME]"
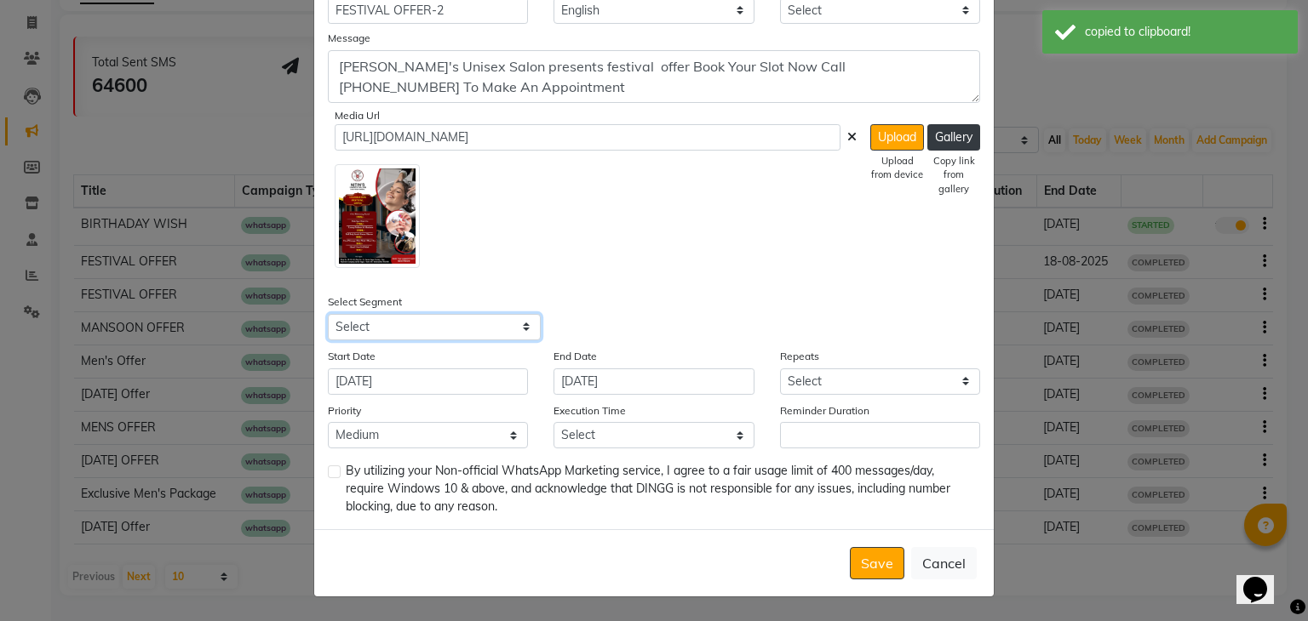
click at [493, 324] on select "Select All Customers All [DEMOGRAPHIC_DATA] Customer All [DEMOGRAPHIC_DATA] Cus…" at bounding box center [434, 327] width 213 height 26
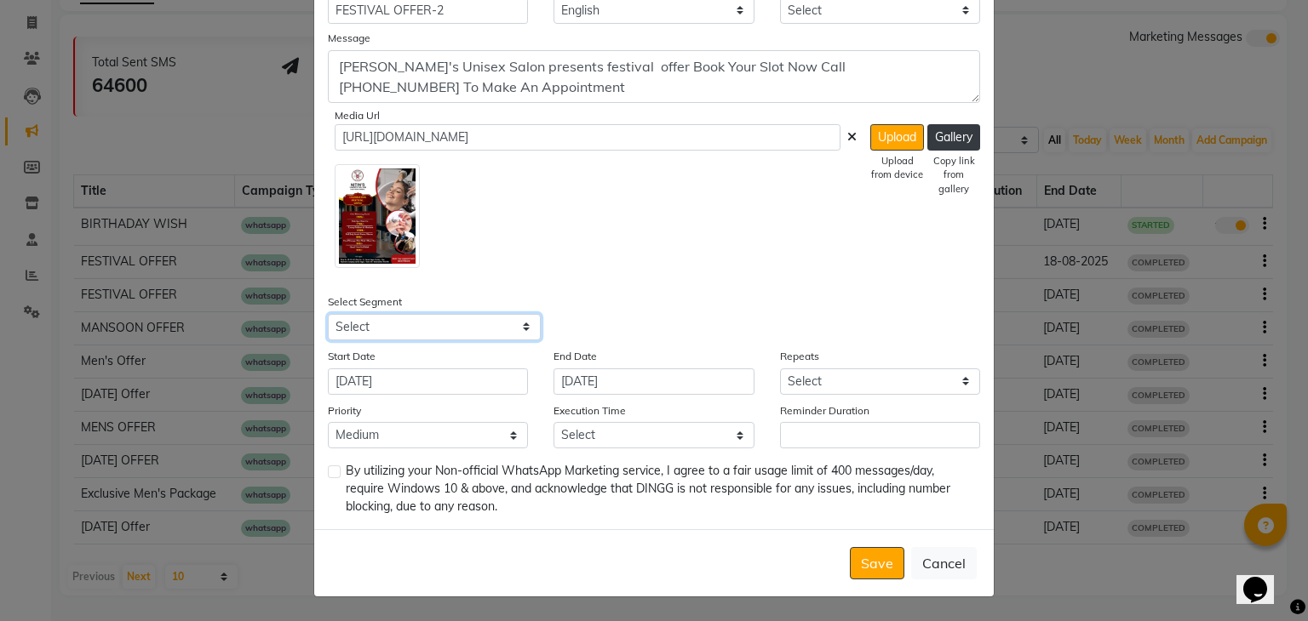
select select "1356"
click at [328, 314] on select "Select All Customers All [DEMOGRAPHIC_DATA] Customer All [DEMOGRAPHIC_DATA] Cus…" at bounding box center [434, 327] width 213 height 26
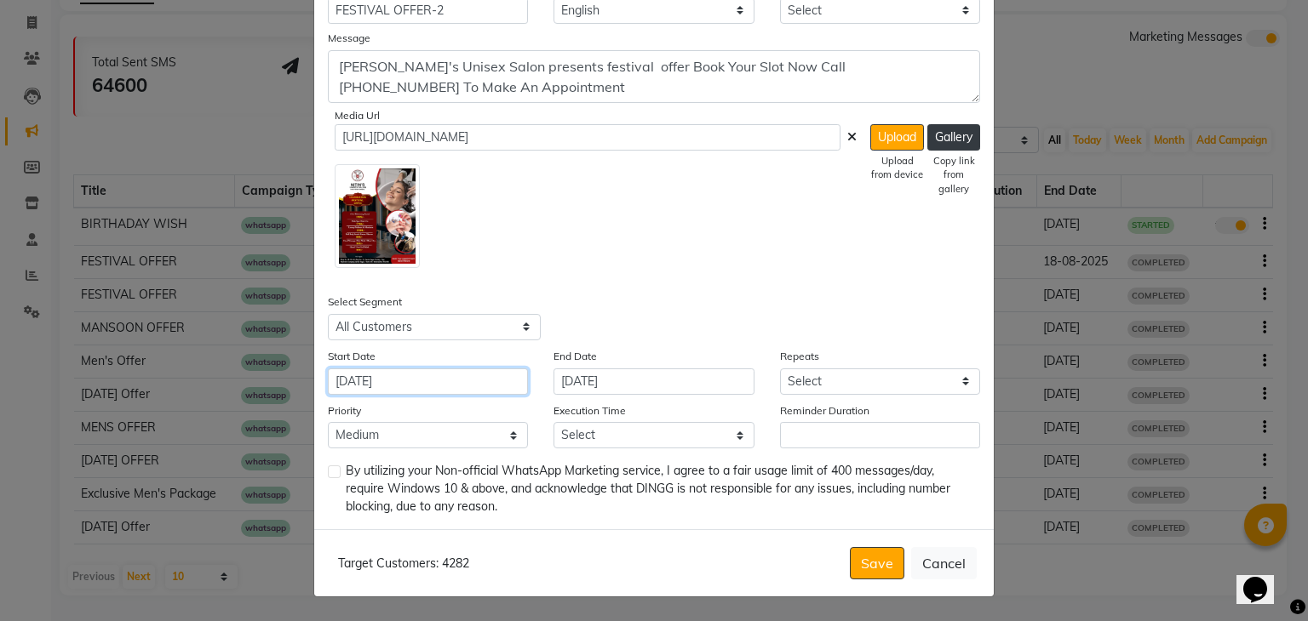
click at [337, 374] on input "[DATE]" at bounding box center [428, 382] width 200 height 26
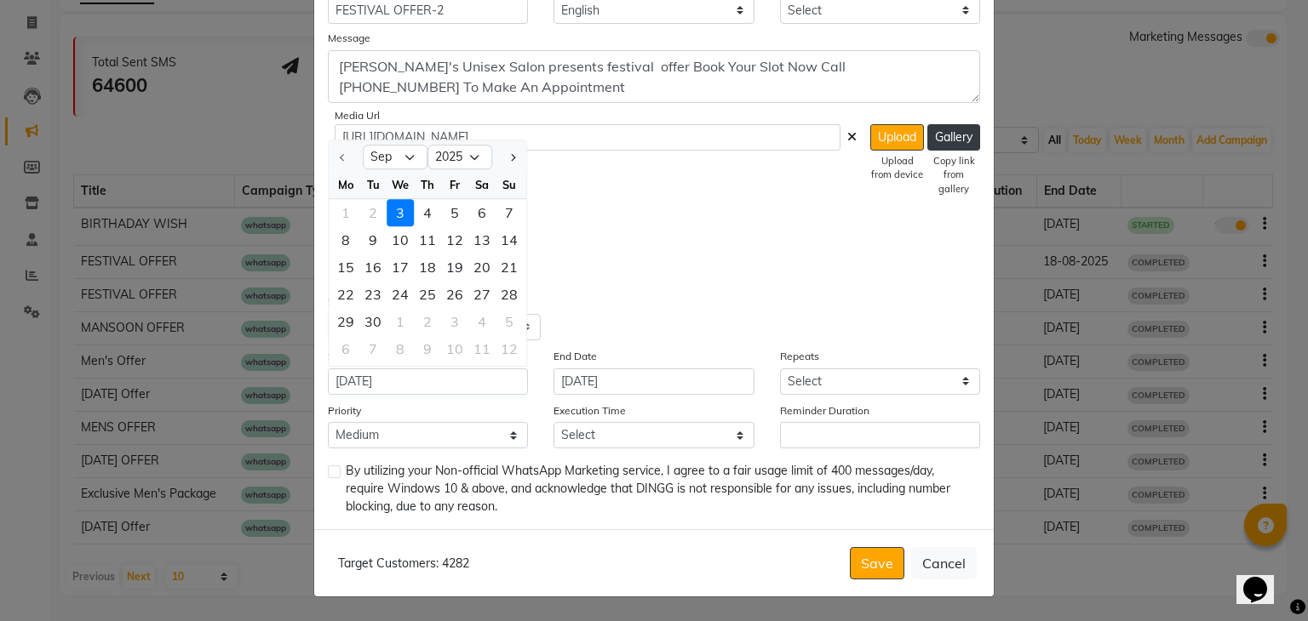
click at [396, 215] on div "3" at bounding box center [399, 212] width 27 height 27
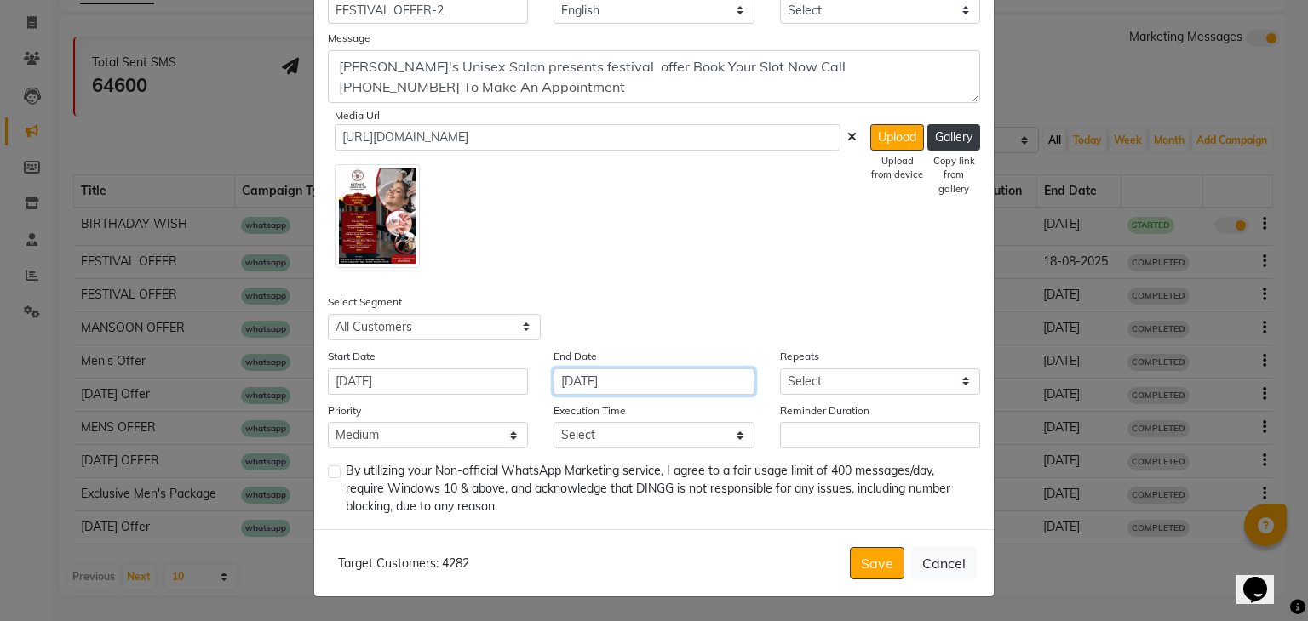
click at [576, 386] on input "[DATE]" at bounding box center [653, 382] width 200 height 26
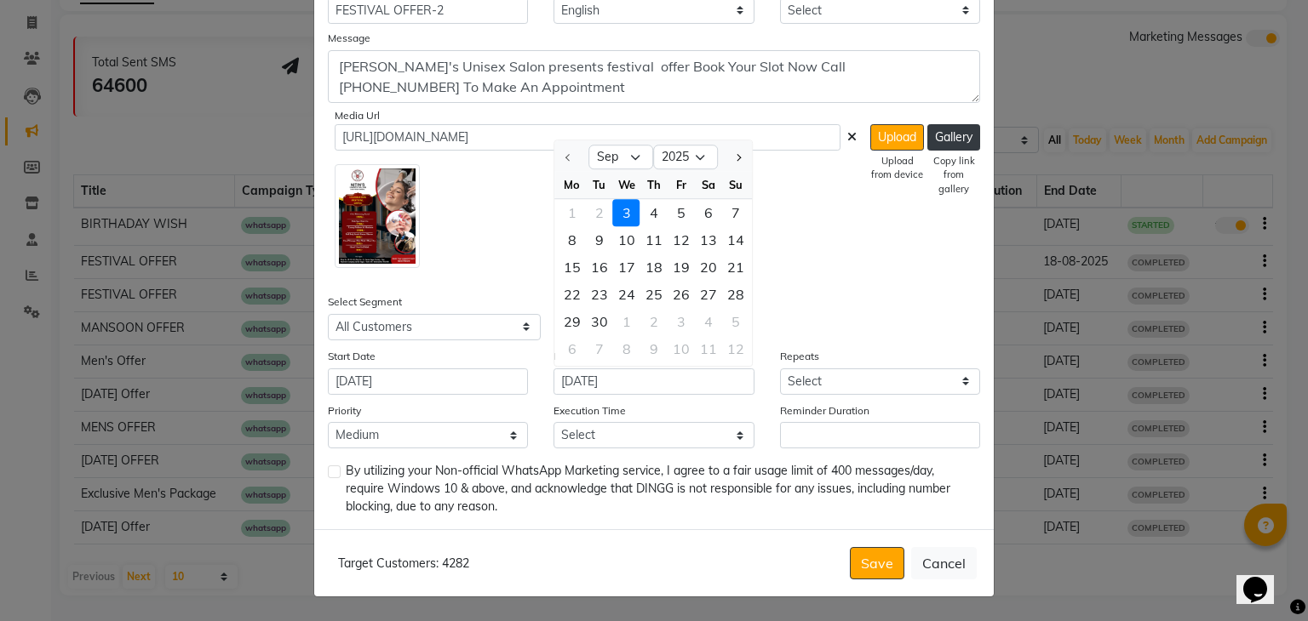
click at [620, 205] on div "3" at bounding box center [626, 212] width 27 height 27
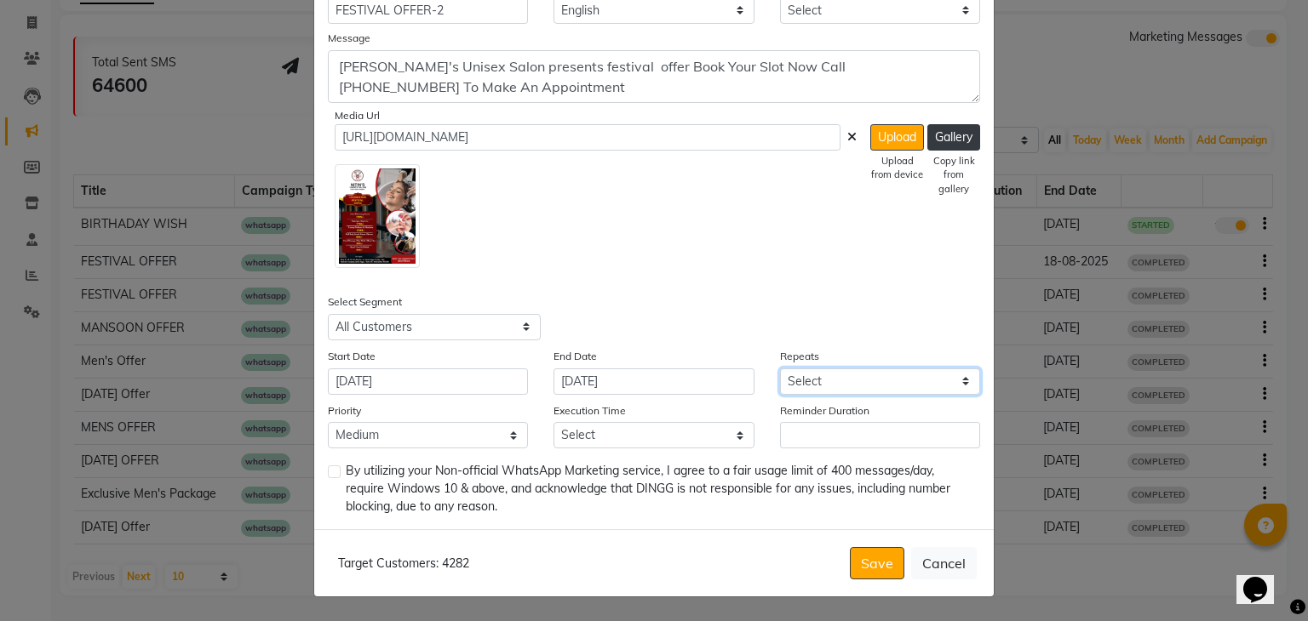
click at [801, 389] on select "Select Once Daily Alternate Day Weekly Monthly Yearly" at bounding box center [880, 382] width 200 height 26
select select "1"
click at [780, 369] on select "Select Once Daily Alternate Day Weekly Monthly Yearly" at bounding box center [880, 382] width 200 height 26
click at [623, 440] on select "Select 09:00 AM 09:15 AM 09:30 AM 09:45 AM 10:00 AM 10:15 AM 10:30 AM 10:45 AM …" at bounding box center [653, 435] width 200 height 26
select select "900"
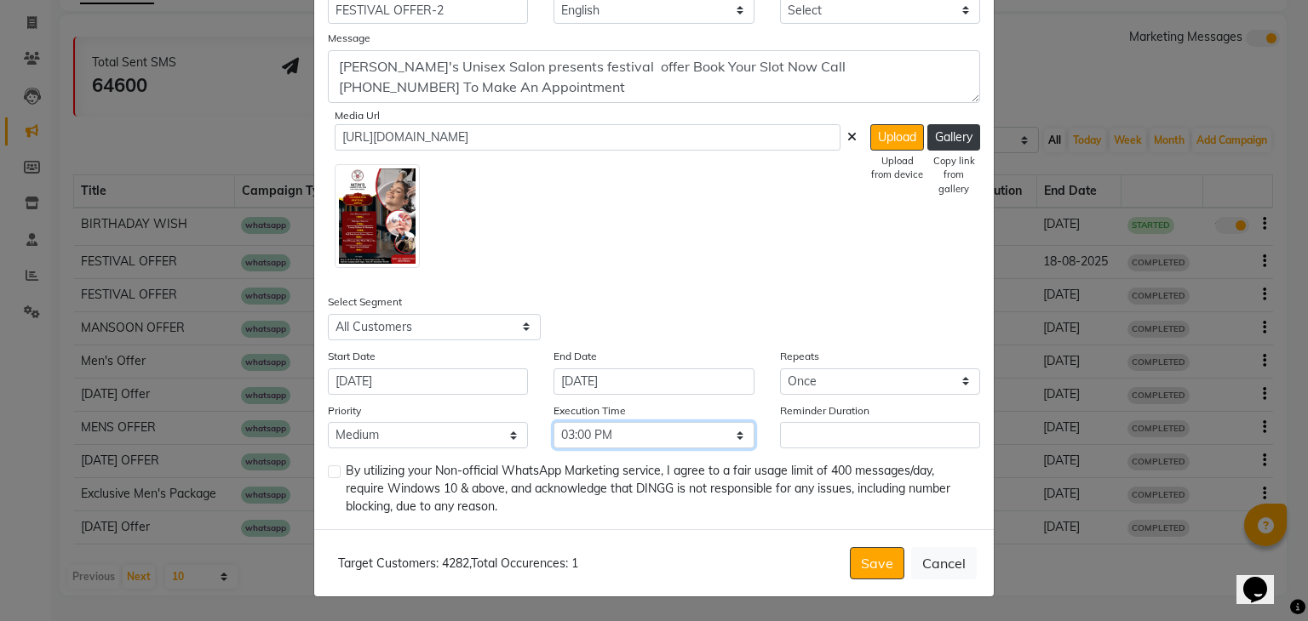
click at [553, 422] on select "Select 09:00 AM 09:15 AM 09:30 AM 09:45 AM 10:00 AM 10:15 AM 10:30 AM 10:45 AM …" at bounding box center [653, 435] width 200 height 26
click at [331, 478] on label at bounding box center [334, 472] width 13 height 13
click at [331, 478] on input "checkbox" at bounding box center [333, 472] width 11 height 11
checkbox input "true"
click at [867, 558] on button "Save" at bounding box center [877, 563] width 54 height 32
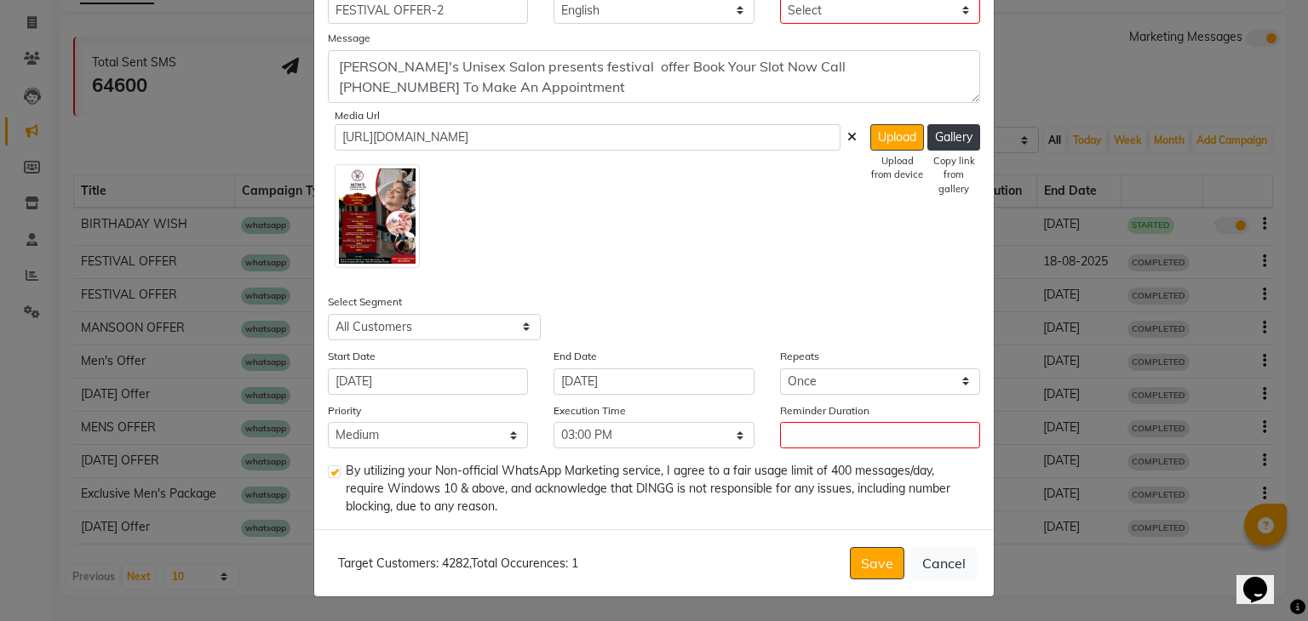
scroll to position [20, 0]
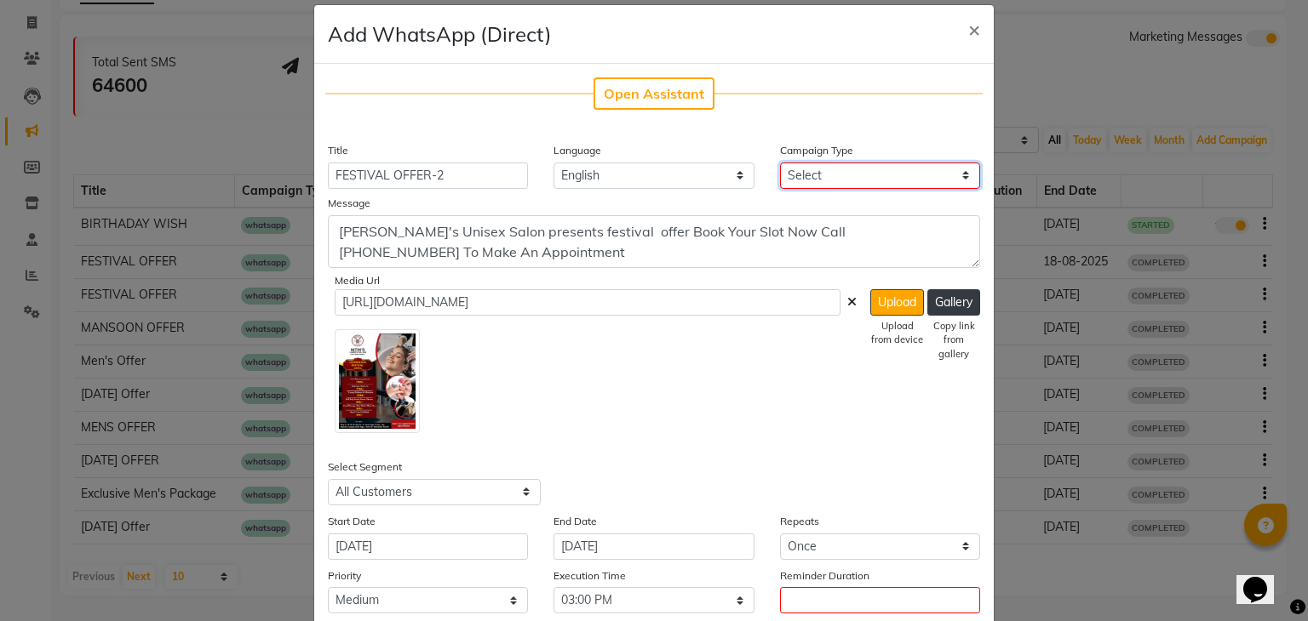
click at [839, 175] on select "Select Birthday Anniversary Promotional Service reminder" at bounding box center [880, 176] width 200 height 26
select select "3"
click at [780, 163] on select "Select Birthday Anniversary Promotional Service reminder" at bounding box center [880, 176] width 200 height 26
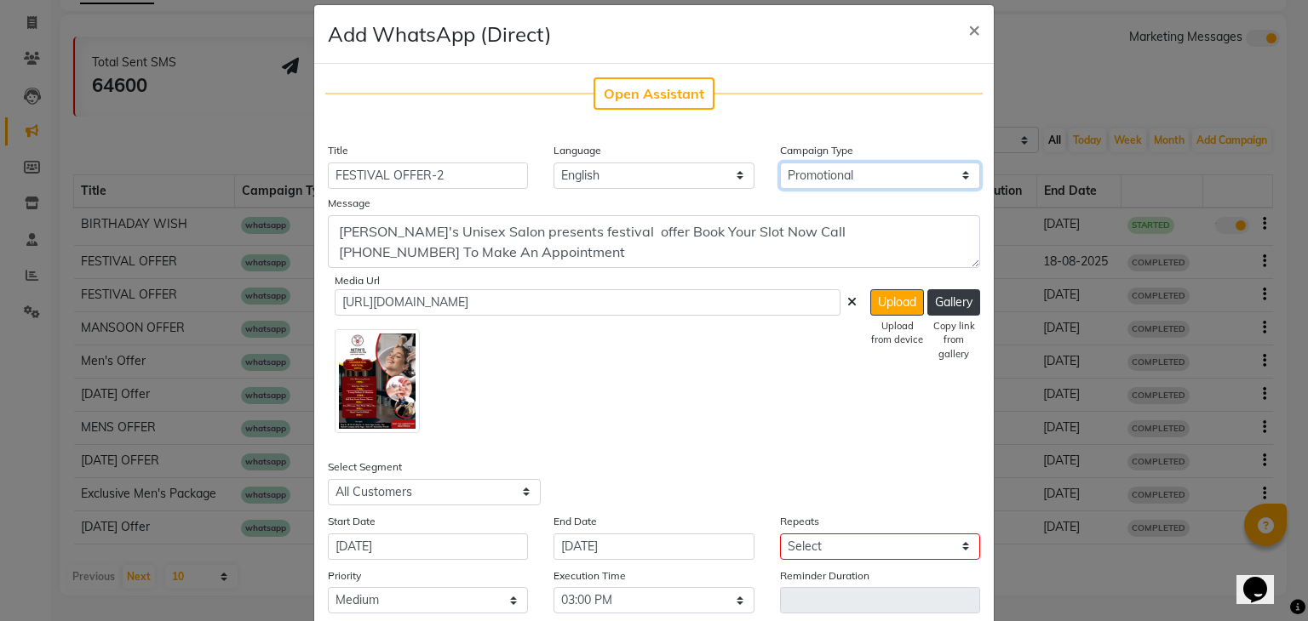
scroll to position [187, 0]
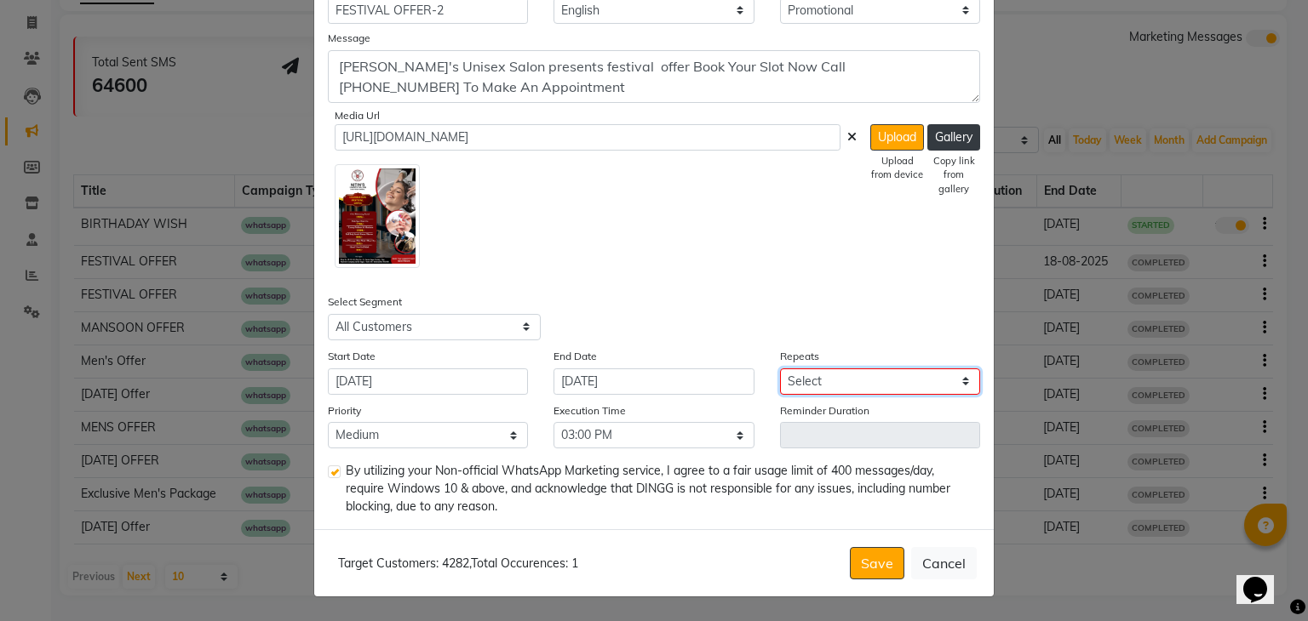
click at [809, 378] on select "Select Once Daily Alternate Day Weekly Monthly Yearly" at bounding box center [880, 382] width 200 height 26
select select "1"
click at [780, 369] on select "Select Once Daily Alternate Day Weekly Monthly Yearly" at bounding box center [880, 382] width 200 height 26
click at [867, 561] on button "Save" at bounding box center [877, 563] width 54 height 32
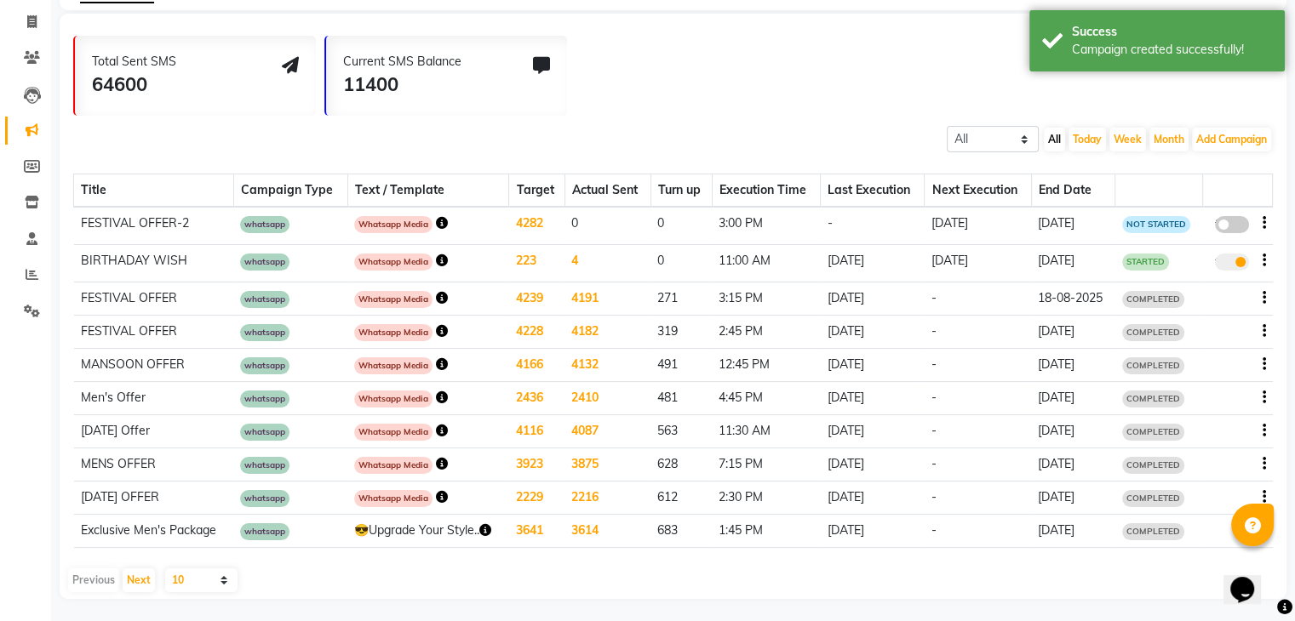
click at [1233, 232] on span at bounding box center [1232, 224] width 34 height 17
click at [1238, 227] on input "false" at bounding box center [1238, 227] width 0 height 0
select select "3"
select select "1356"
select select "1"
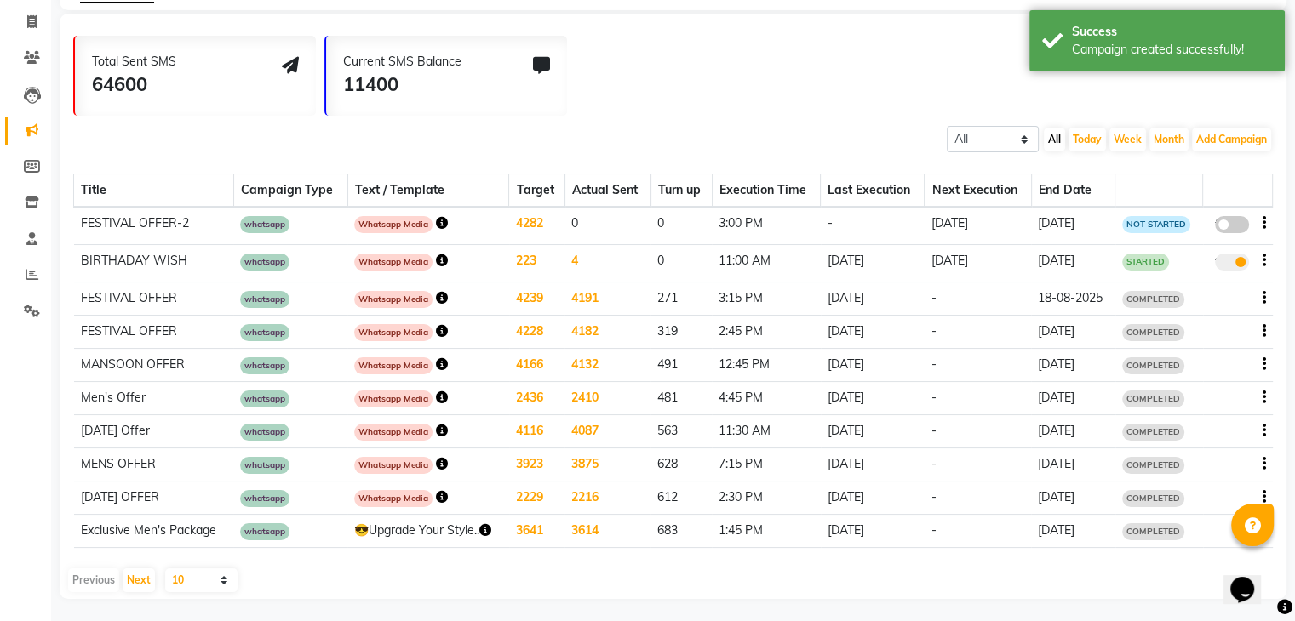
select select "2"
select select "900"
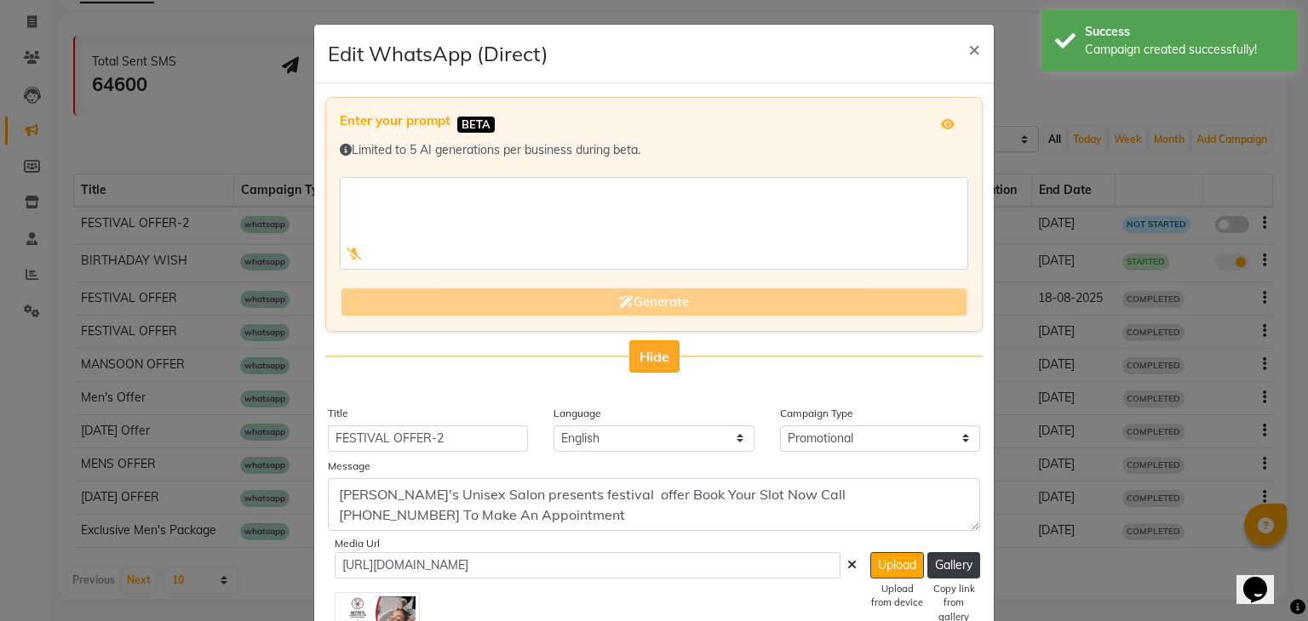
click at [642, 355] on span "Hide" at bounding box center [654, 356] width 30 height 17
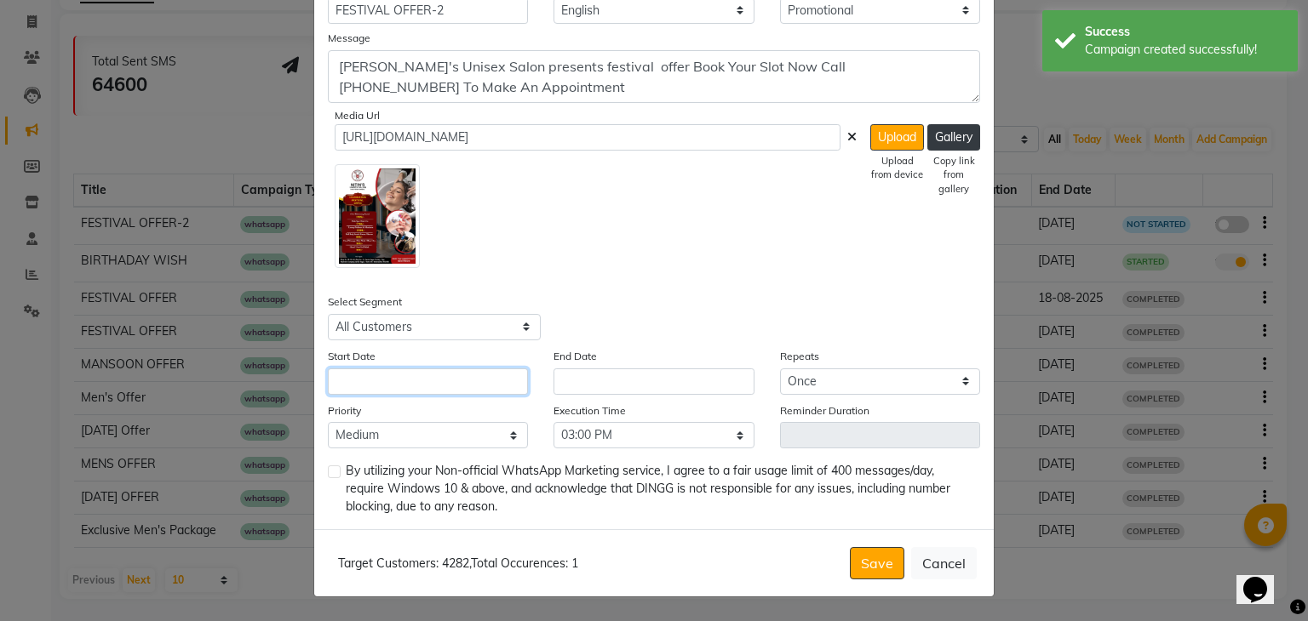
click at [484, 375] on input "text" at bounding box center [428, 382] width 200 height 26
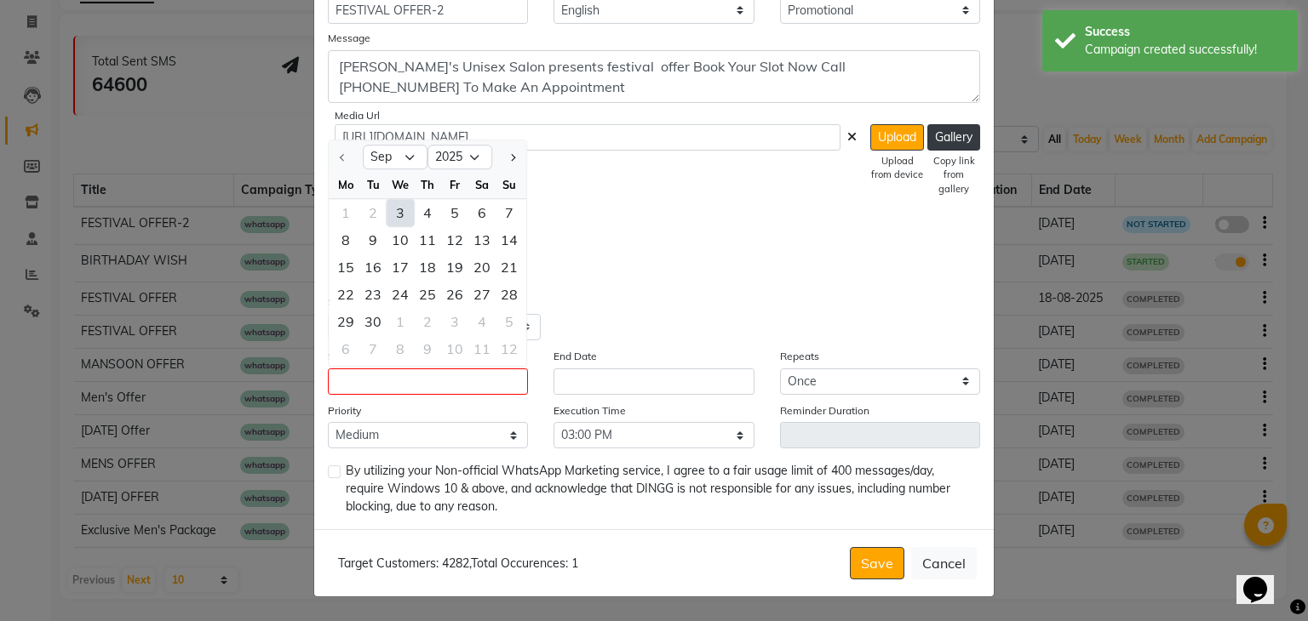
click at [398, 208] on div "3" at bounding box center [399, 212] width 27 height 27
type input "[DATE]"
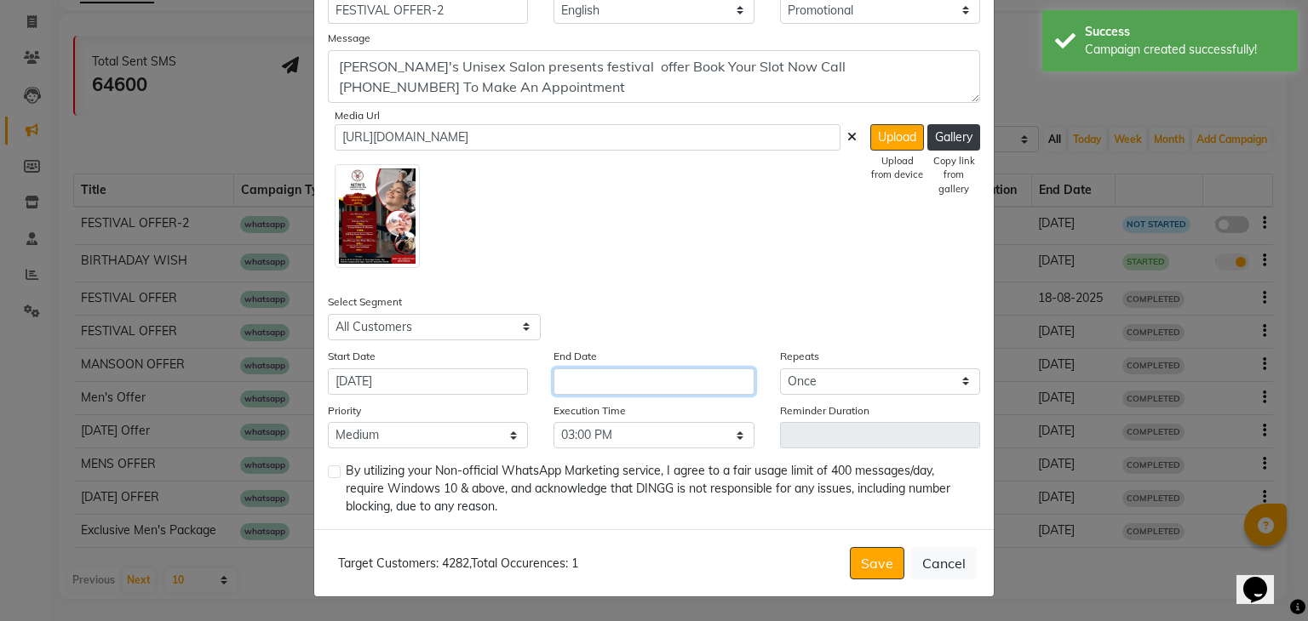
click at [559, 374] on input "text" at bounding box center [653, 382] width 200 height 26
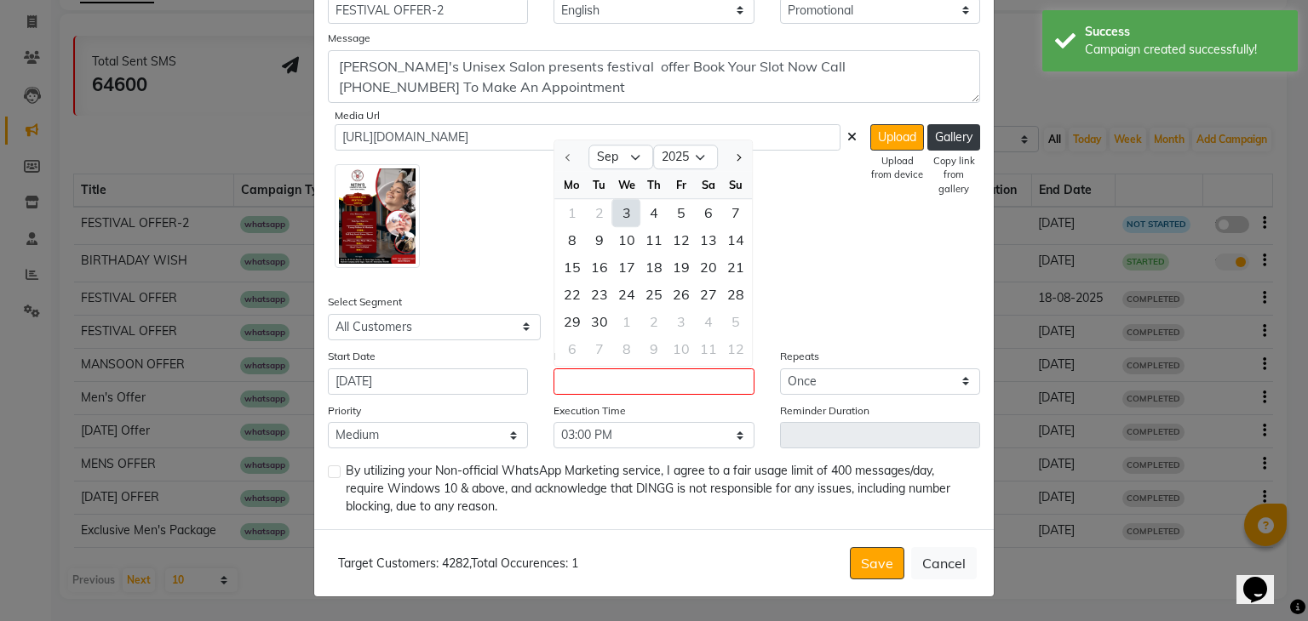
click at [616, 203] on div "3" at bounding box center [626, 212] width 27 height 27
type input "[DATE]"
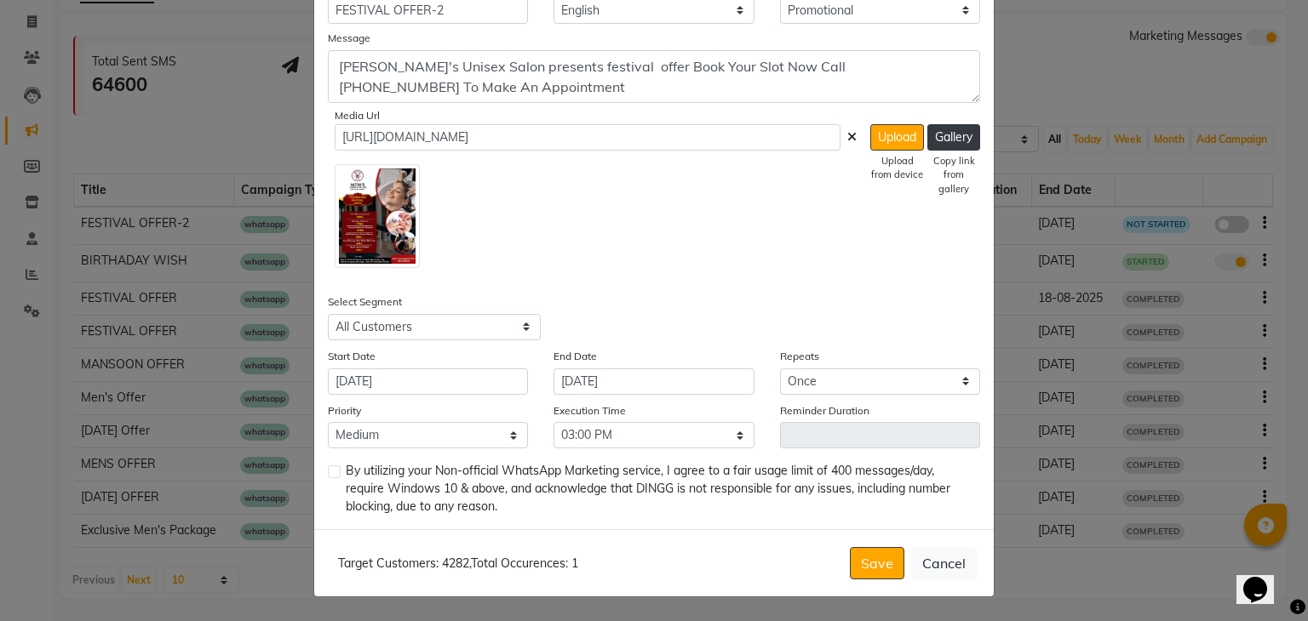
click at [328, 464] on div "By utilizing your Non-official WhatsApp Marketing service, I agree to a fair us…" at bounding box center [654, 489] width 652 height 54
click at [328, 466] on label at bounding box center [334, 472] width 13 height 13
click at [328, 467] on input "checkbox" at bounding box center [333, 472] width 11 height 11
checkbox input "true"
click at [859, 559] on button "Save" at bounding box center [877, 563] width 54 height 32
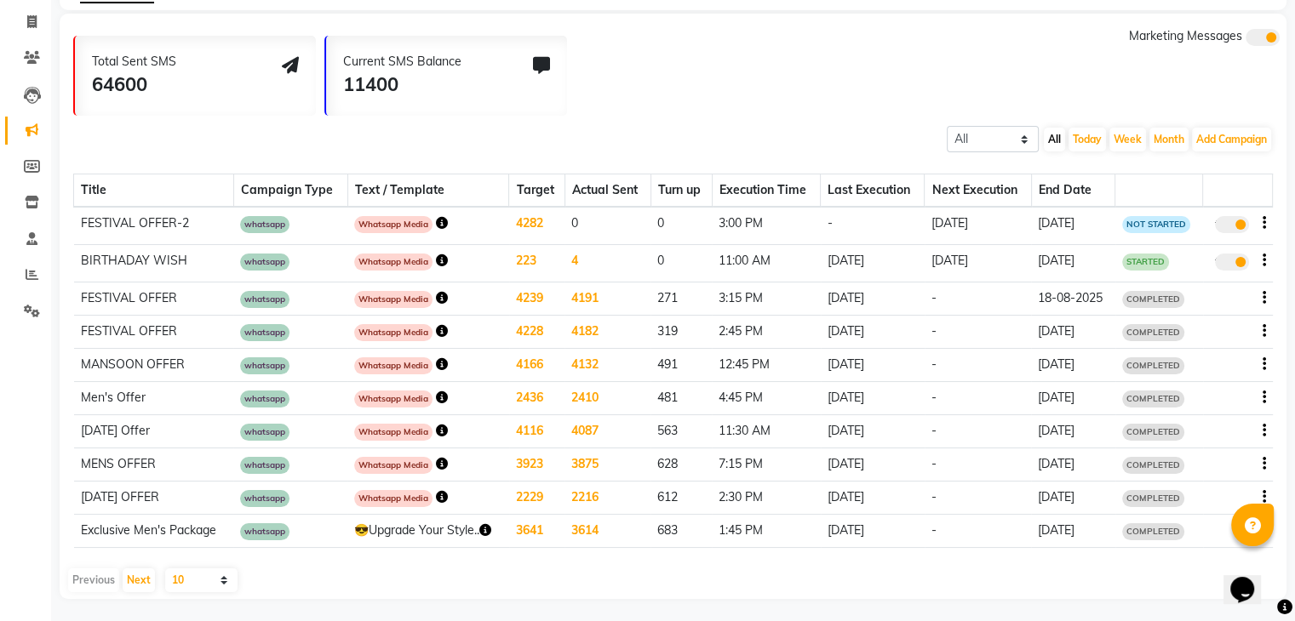
scroll to position [0, 0]
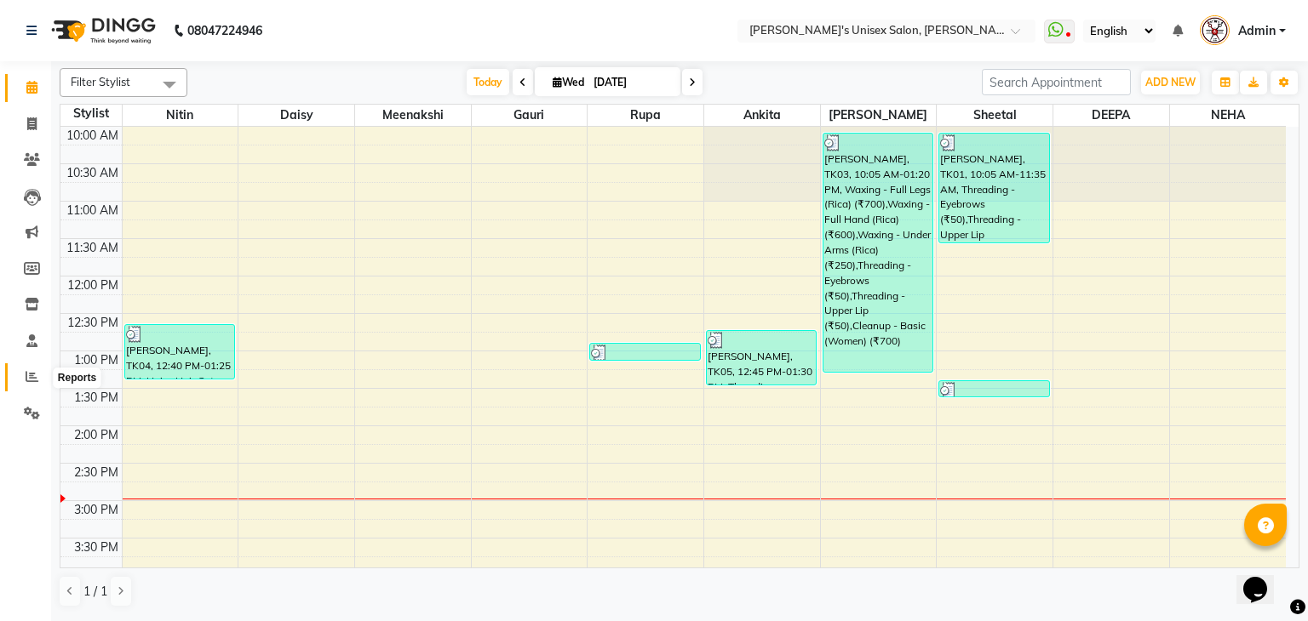
click at [22, 376] on span at bounding box center [32, 378] width 30 height 20
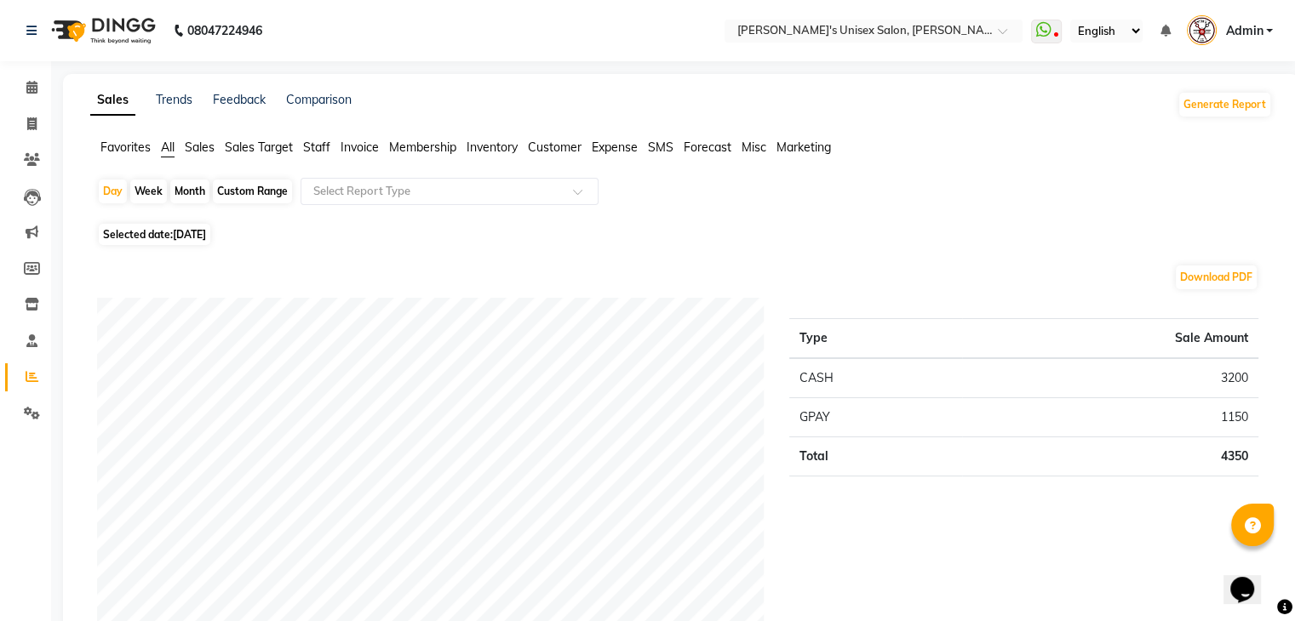
click at [1250, 26] on span "Admin" at bounding box center [1243, 31] width 37 height 18
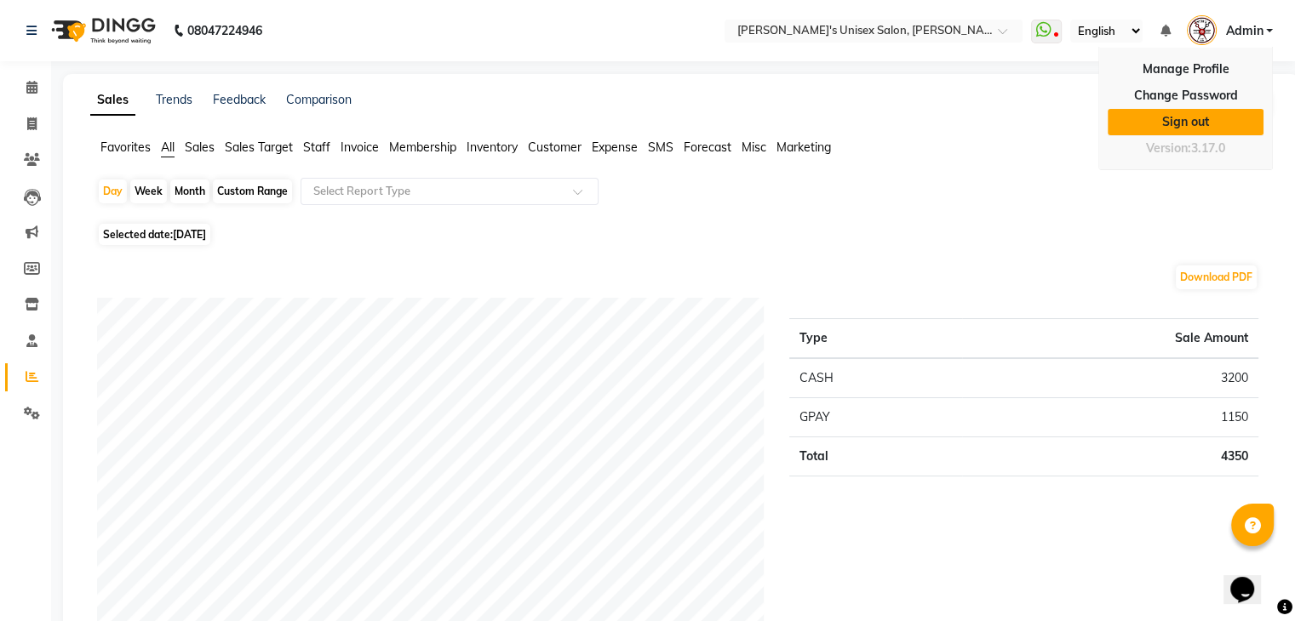
click at [1193, 116] on link "Sign out" at bounding box center [1185, 122] width 156 height 26
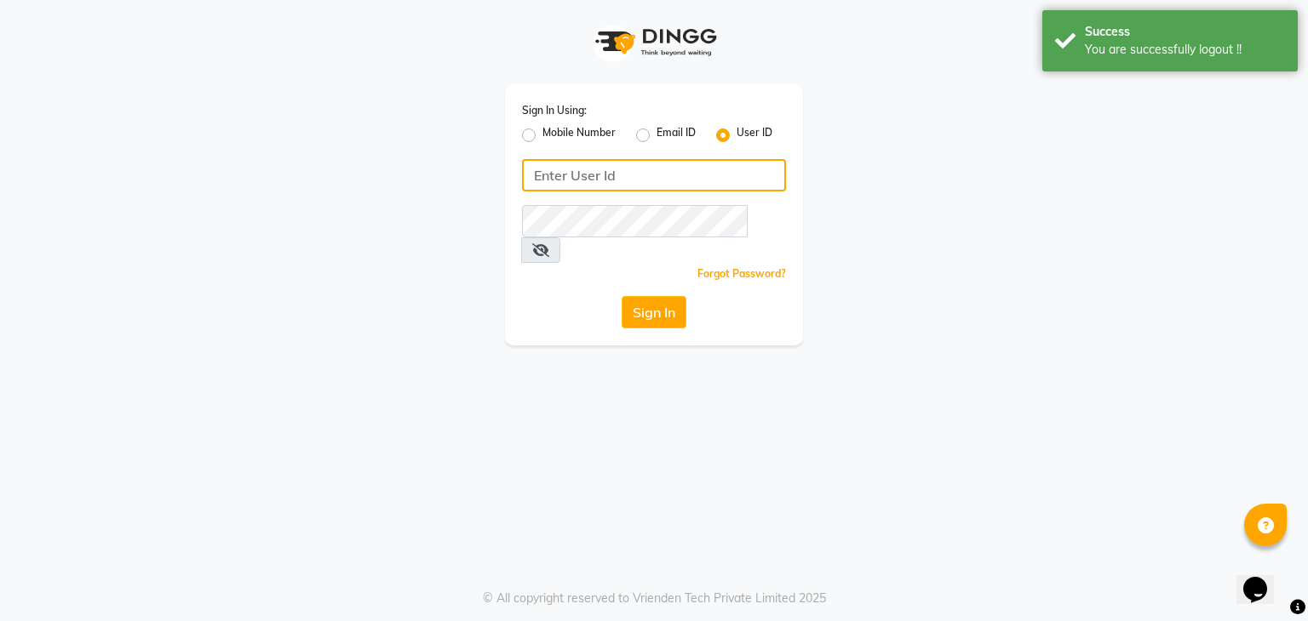
type input "nitinmenssalon"
click at [568, 166] on input "nitinmenssalon" at bounding box center [654, 175] width 264 height 32
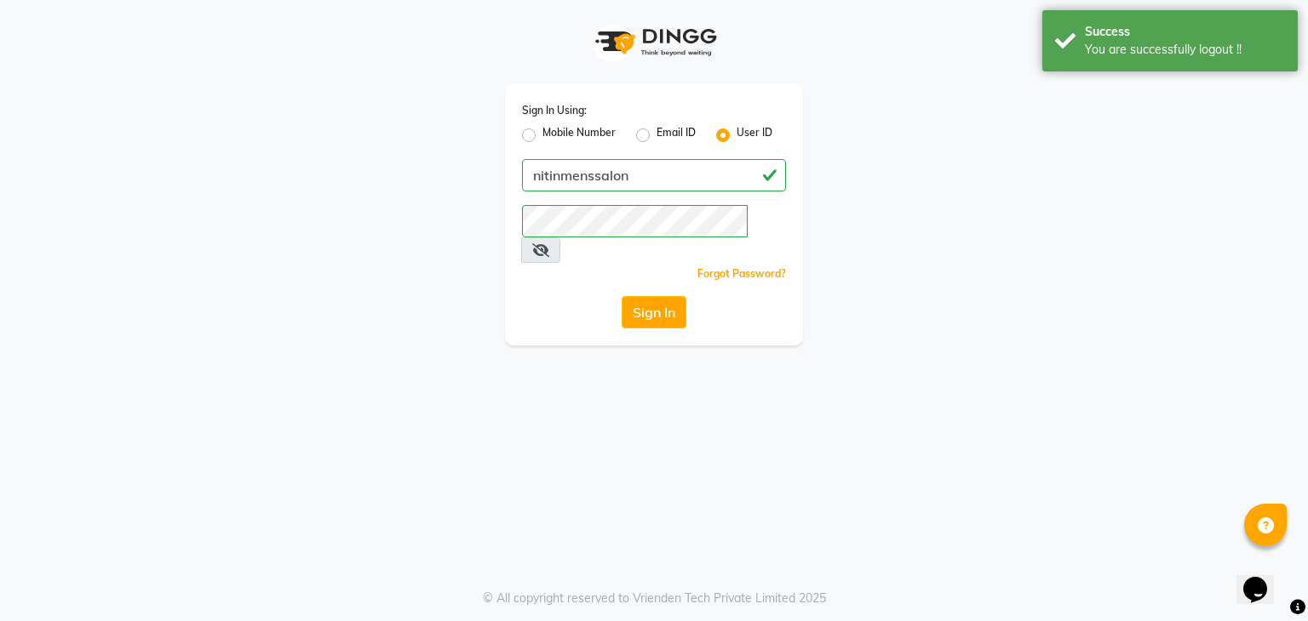
click at [558, 359] on div "Sign In Using: Mobile Number Email ID User ID nitinmenssalon Remember me Forgot…" at bounding box center [654, 310] width 1308 height 621
click at [648, 296] on button "Sign In" at bounding box center [653, 312] width 65 height 32
